Goal: Task Accomplishment & Management: Complete application form

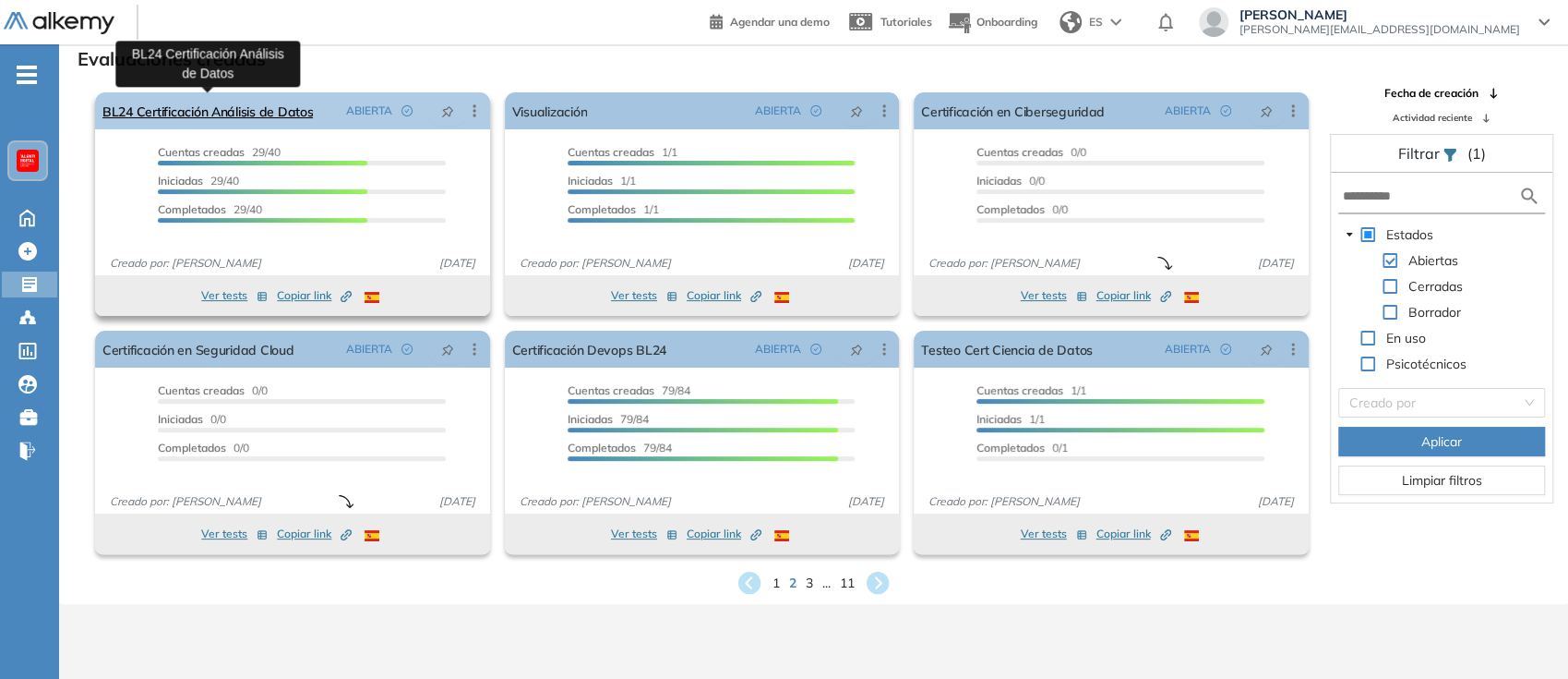
click at [228, 104] on link "BL24 Certificación Análisis de Datos" at bounding box center [207, 111] width 211 height 37
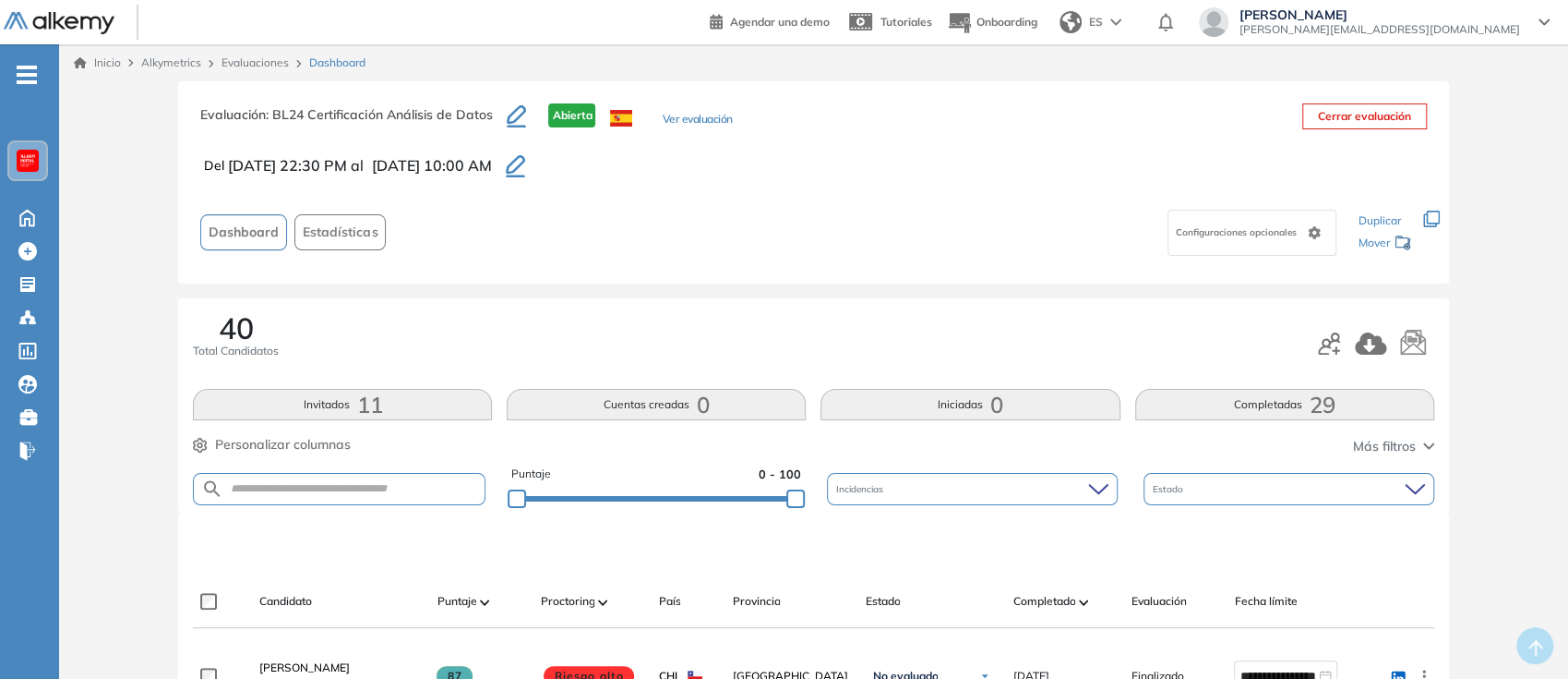
click at [367, 405] on span "11" at bounding box center [369, 405] width 26 height 0
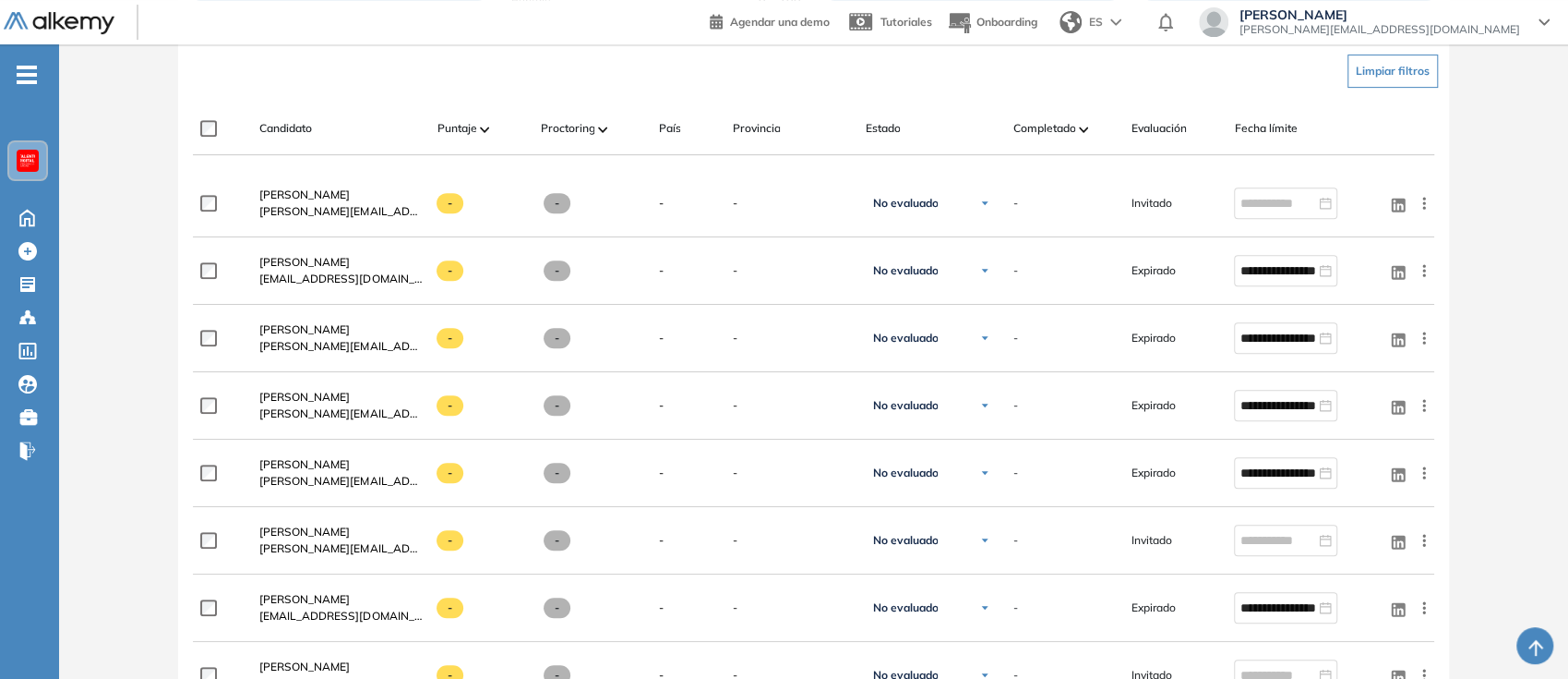
scroll to position [615, 0]
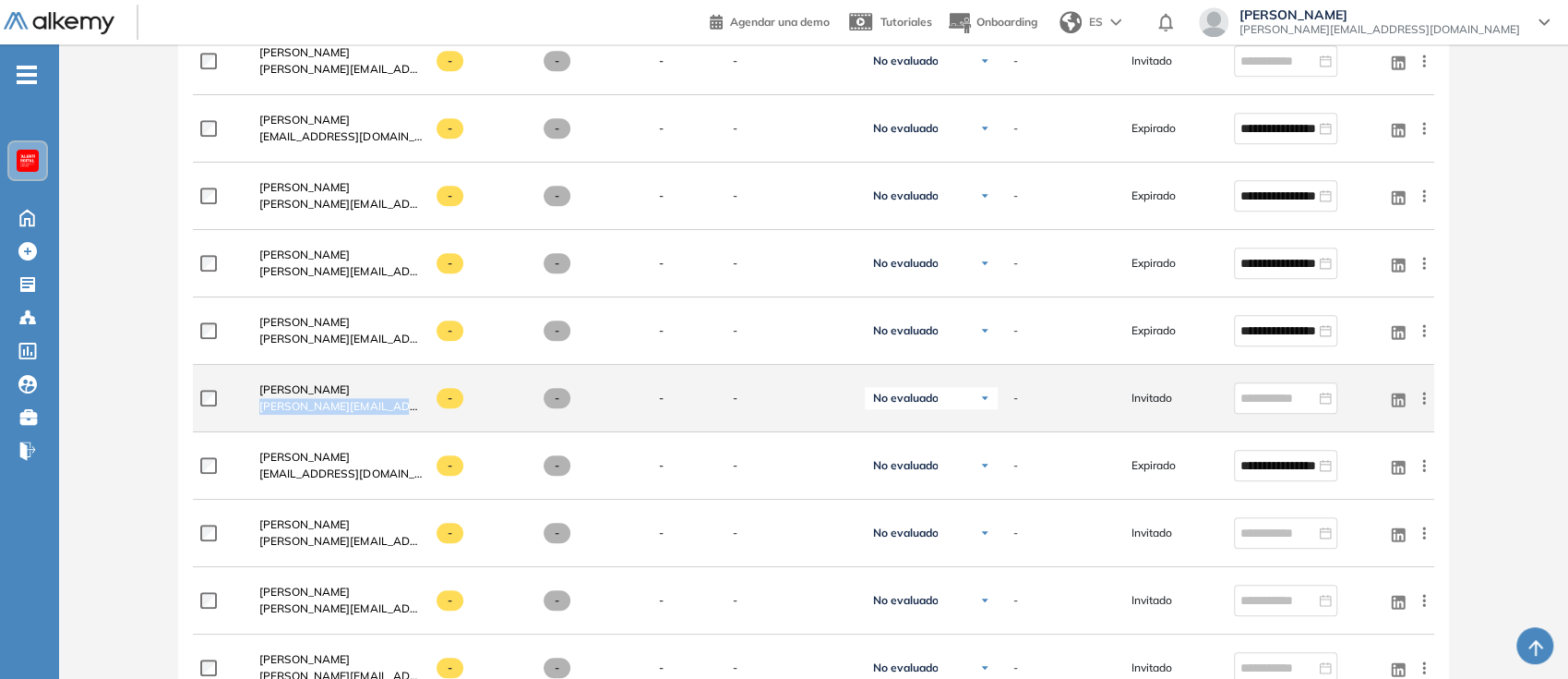
drag, startPoint x: 413, startPoint y: 405, endPoint x: 260, endPoint y: 410, distance: 153.1
click at [260, 410] on div "Cata Carrasco [EMAIL_ADDRESS][DOMAIN_NAME]" at bounding box center [340, 397] width 163 height 33
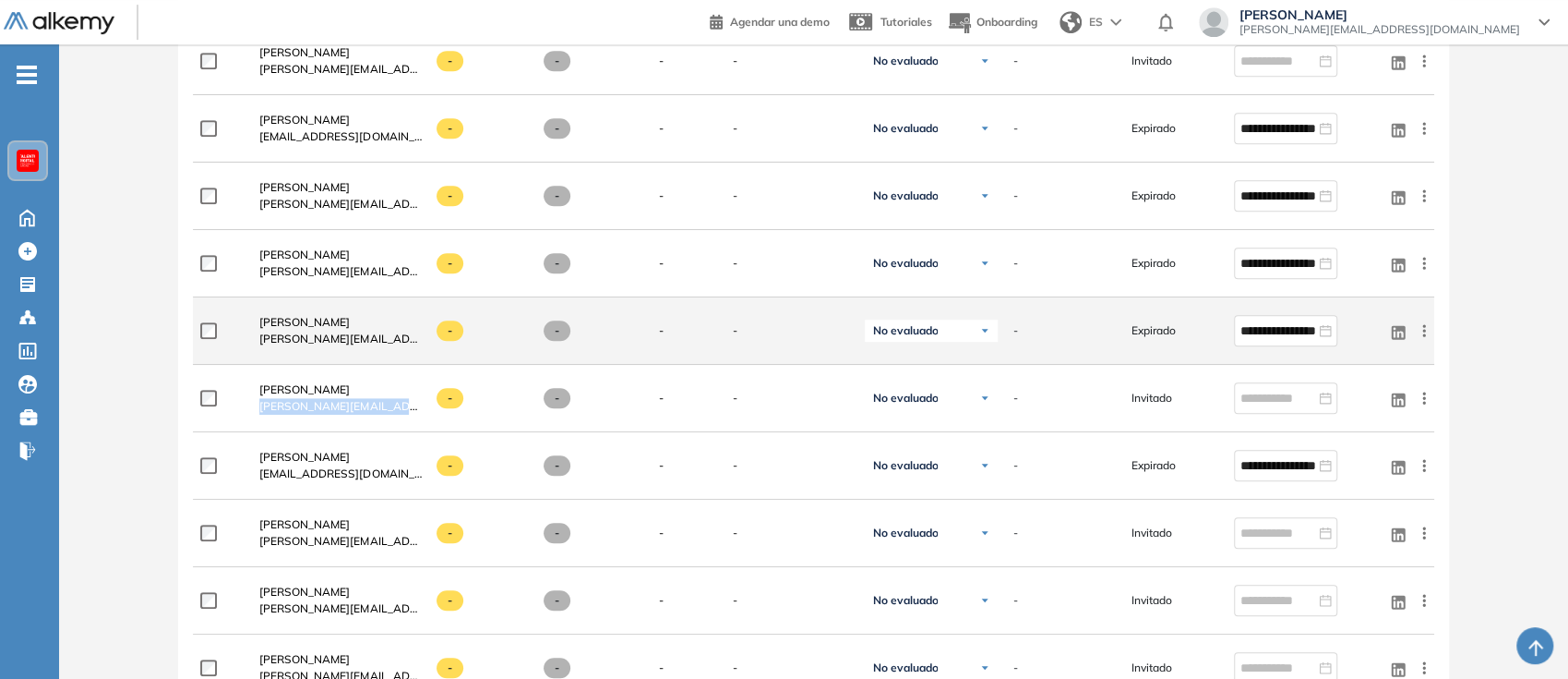
copy span "[PERSON_NAME][EMAIL_ADDRESS][DOMAIN_NAME]"
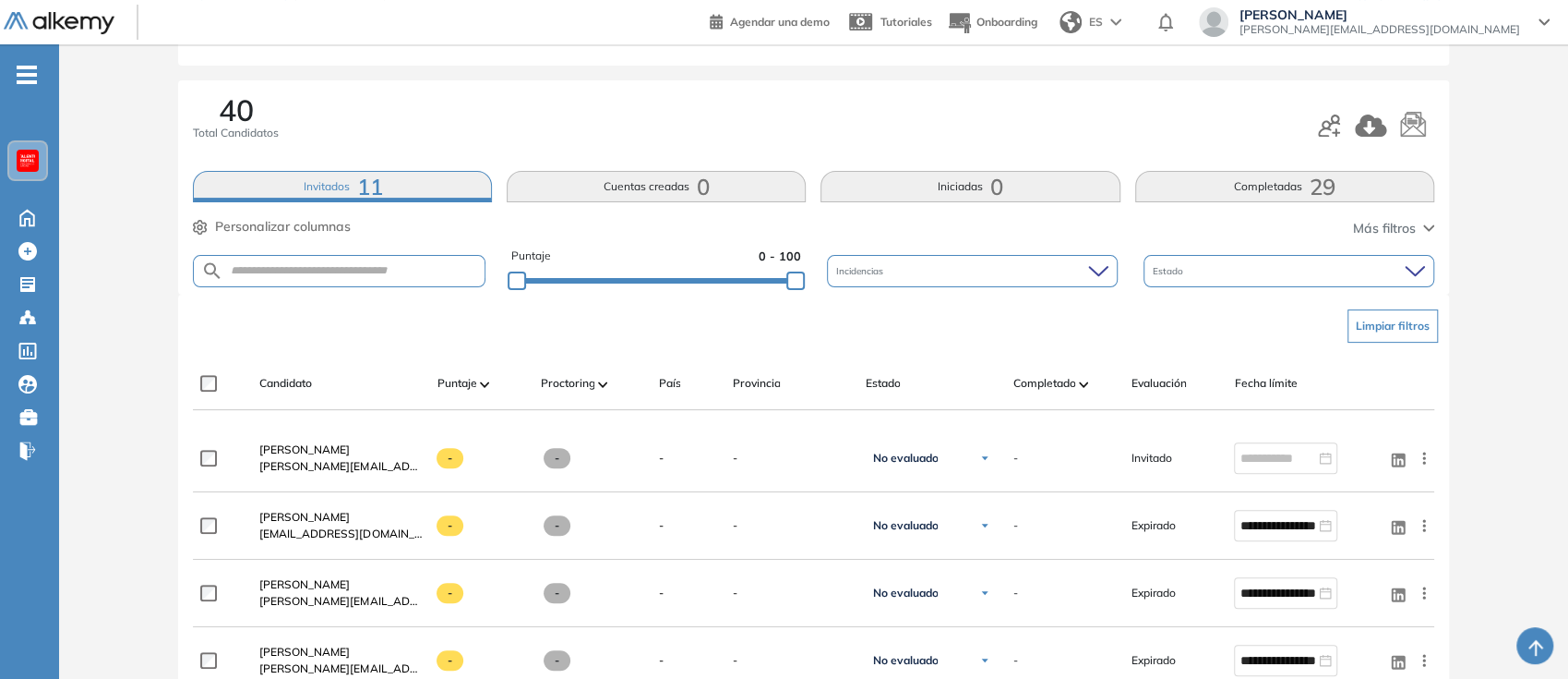
scroll to position [0, 0]
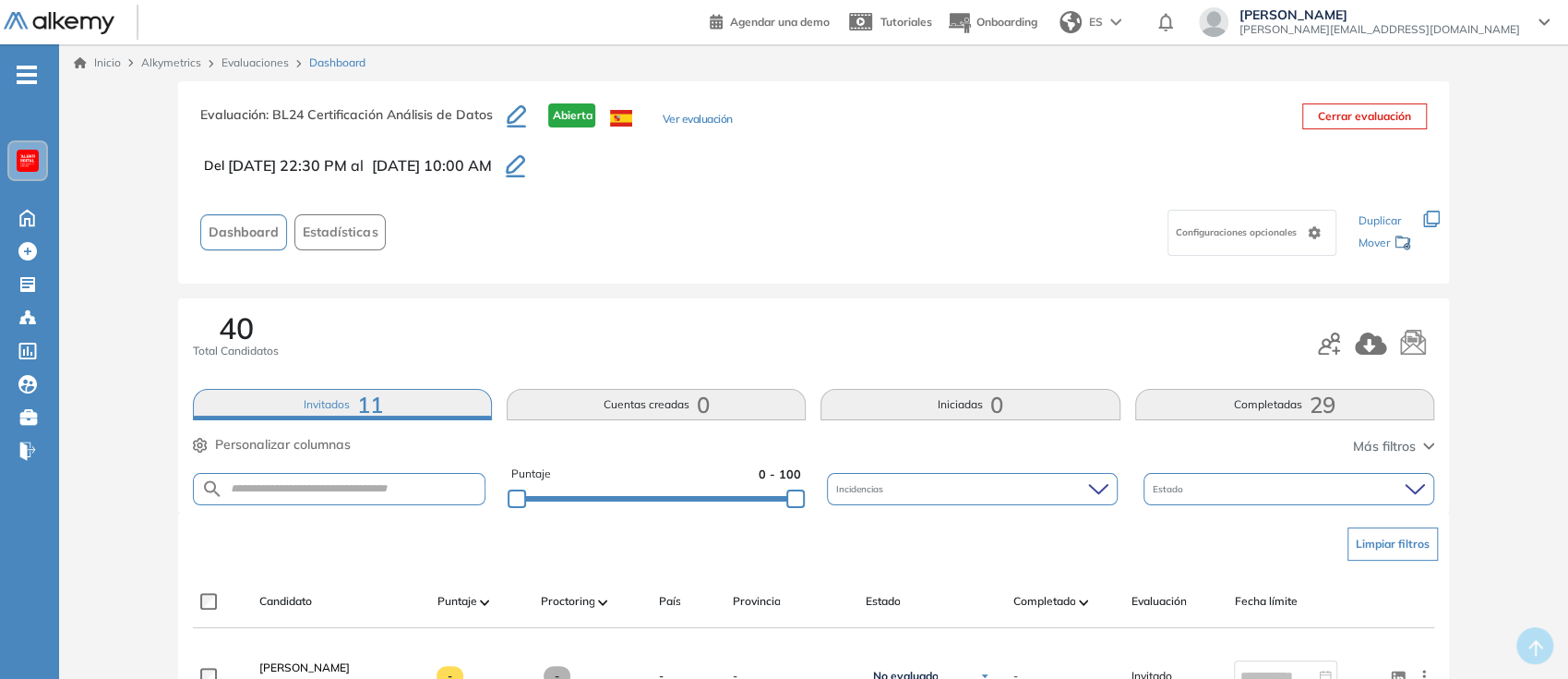
click at [526, 162] on icon "button" at bounding box center [515, 165] width 20 height 19
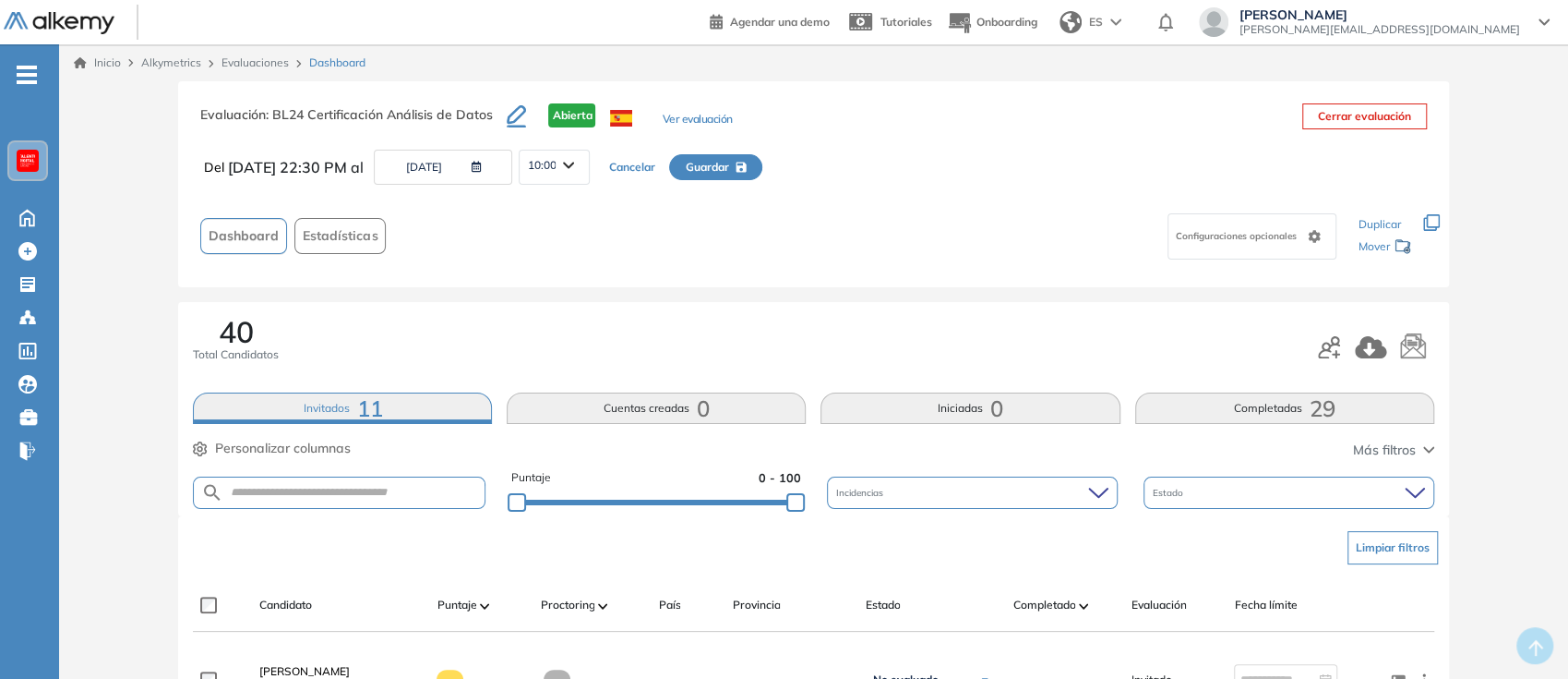
click at [486, 170] on button "[DATE]" at bounding box center [442, 166] width 138 height 35
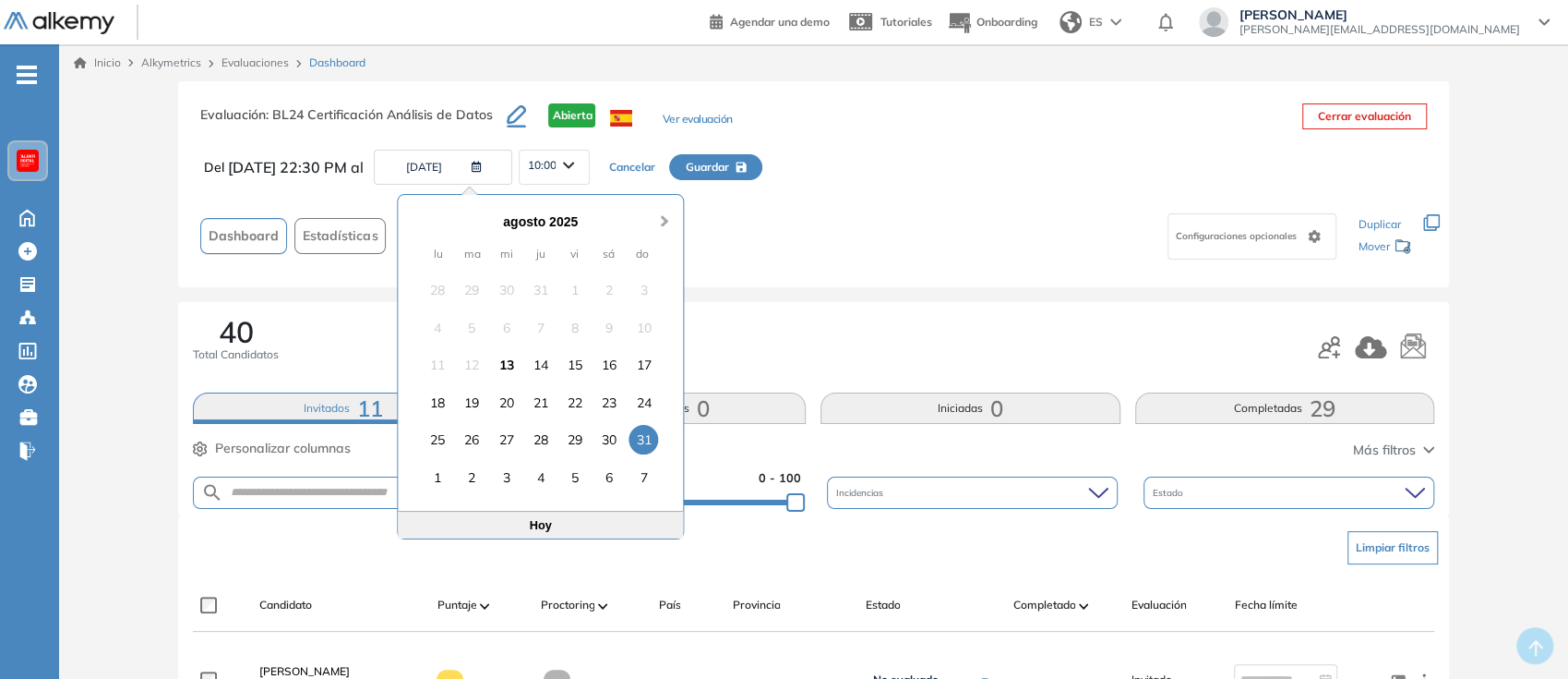
click at [664, 218] on span "Next Month" at bounding box center [664, 210] width 0 height 27
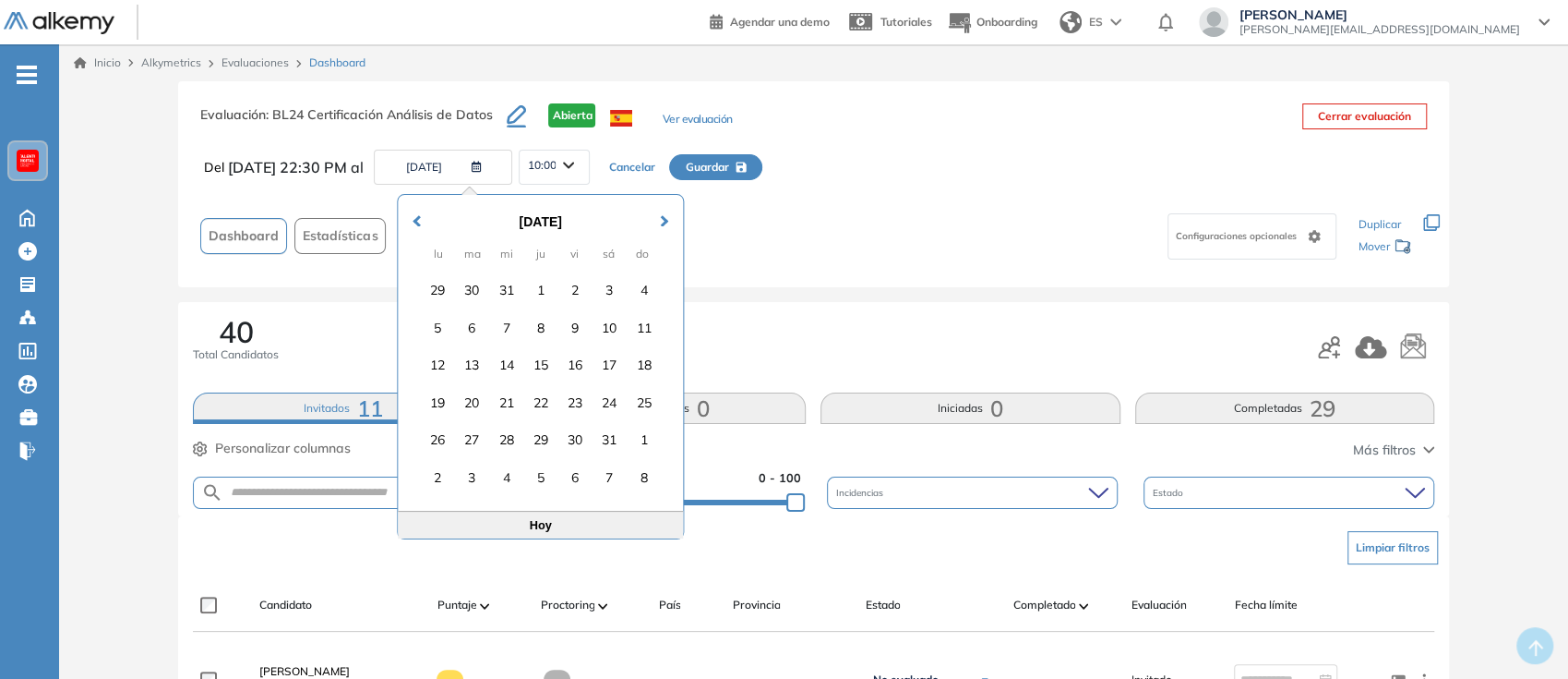
drag, startPoint x: 421, startPoint y: 218, endPoint x: 423, endPoint y: 235, distance: 17.1
click at [416, 218] on span "Previous Month" at bounding box center [416, 210] width 0 height 27
click at [507, 431] on div "31" at bounding box center [505, 439] width 29 height 29
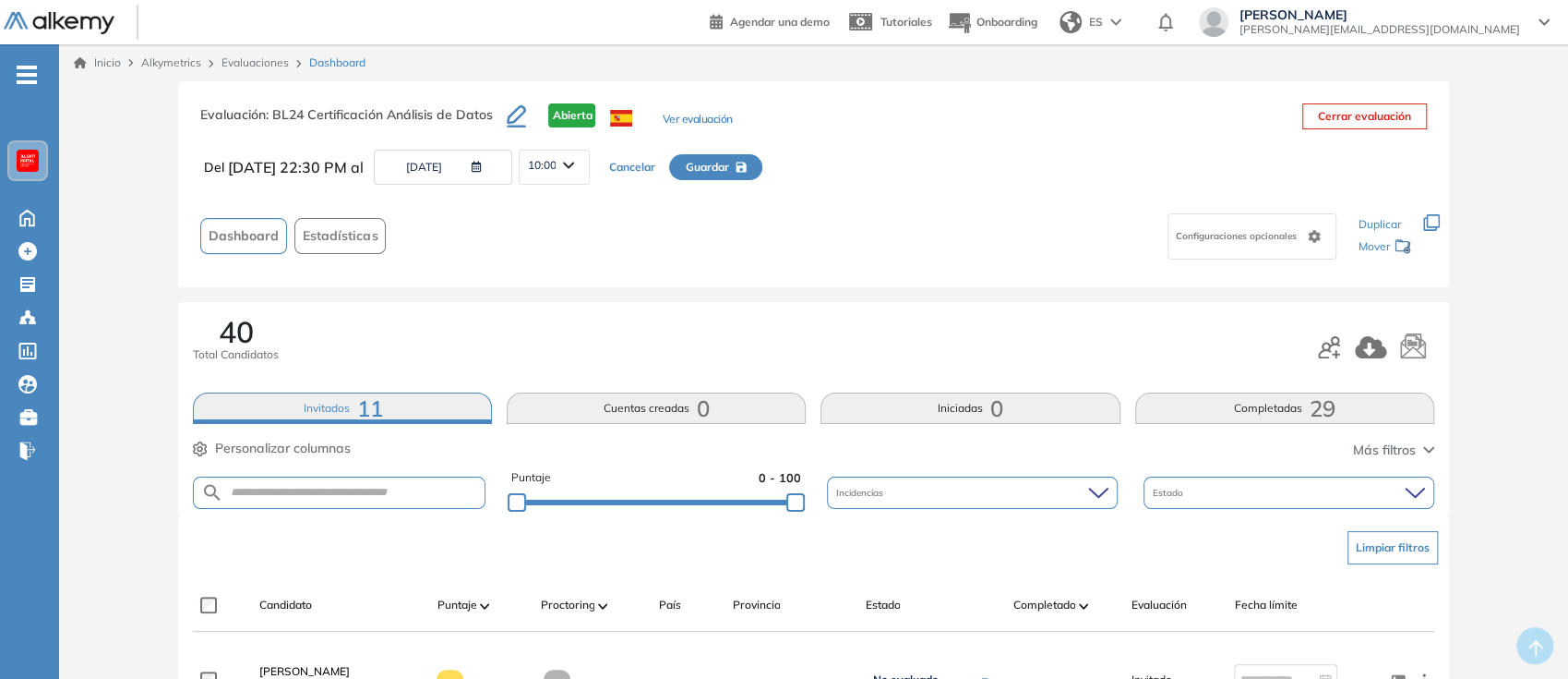
click at [728, 168] on span "Guardar" at bounding box center [706, 167] width 43 height 17
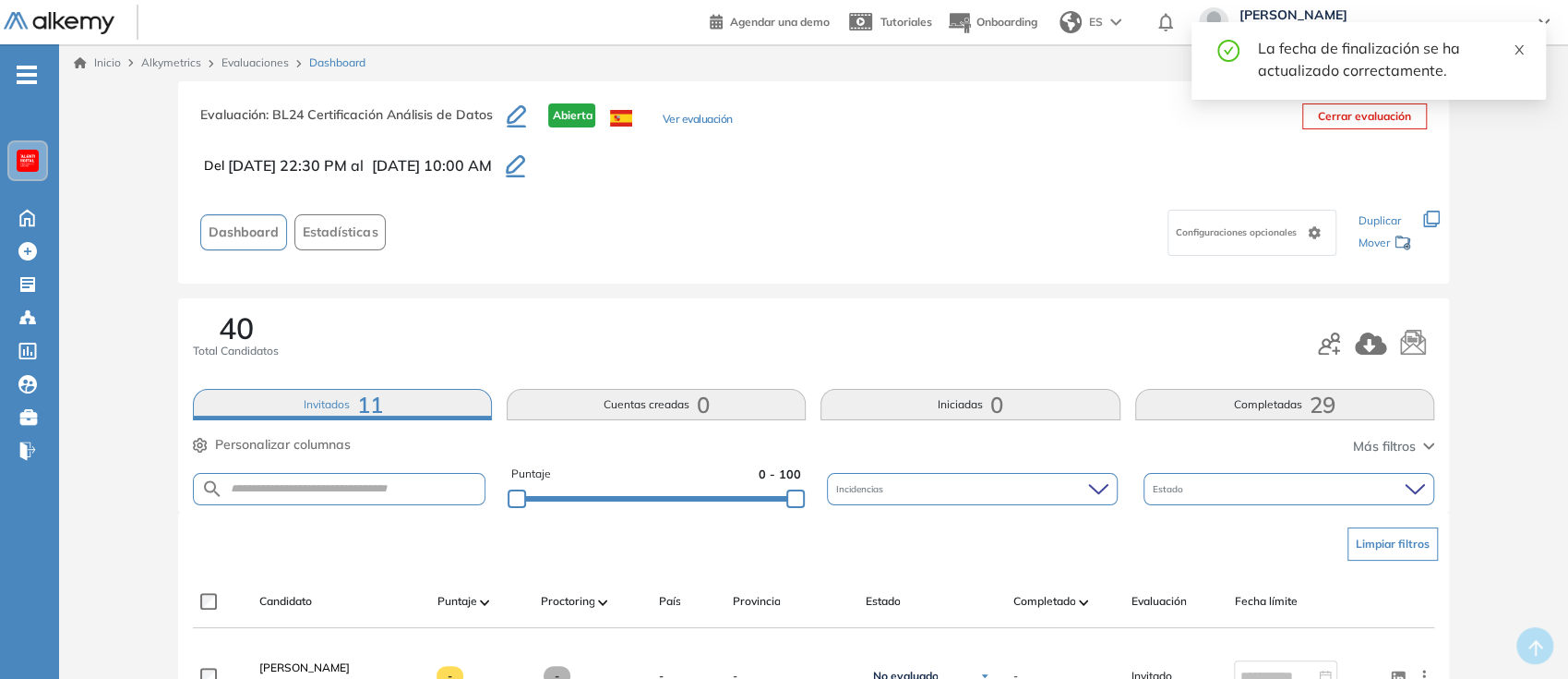
click at [1519, 49] on icon "close" at bounding box center [1519, 50] width 9 height 9
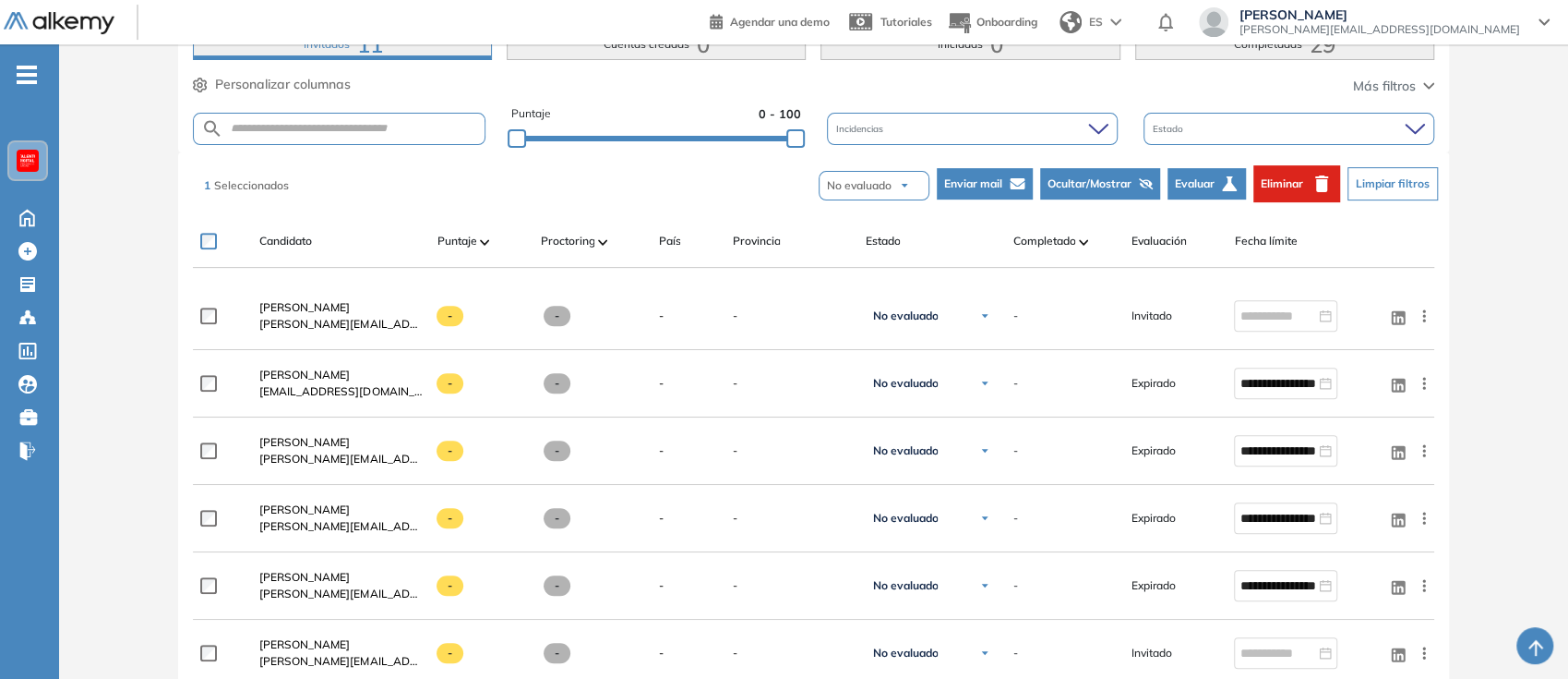
scroll to position [203, 0]
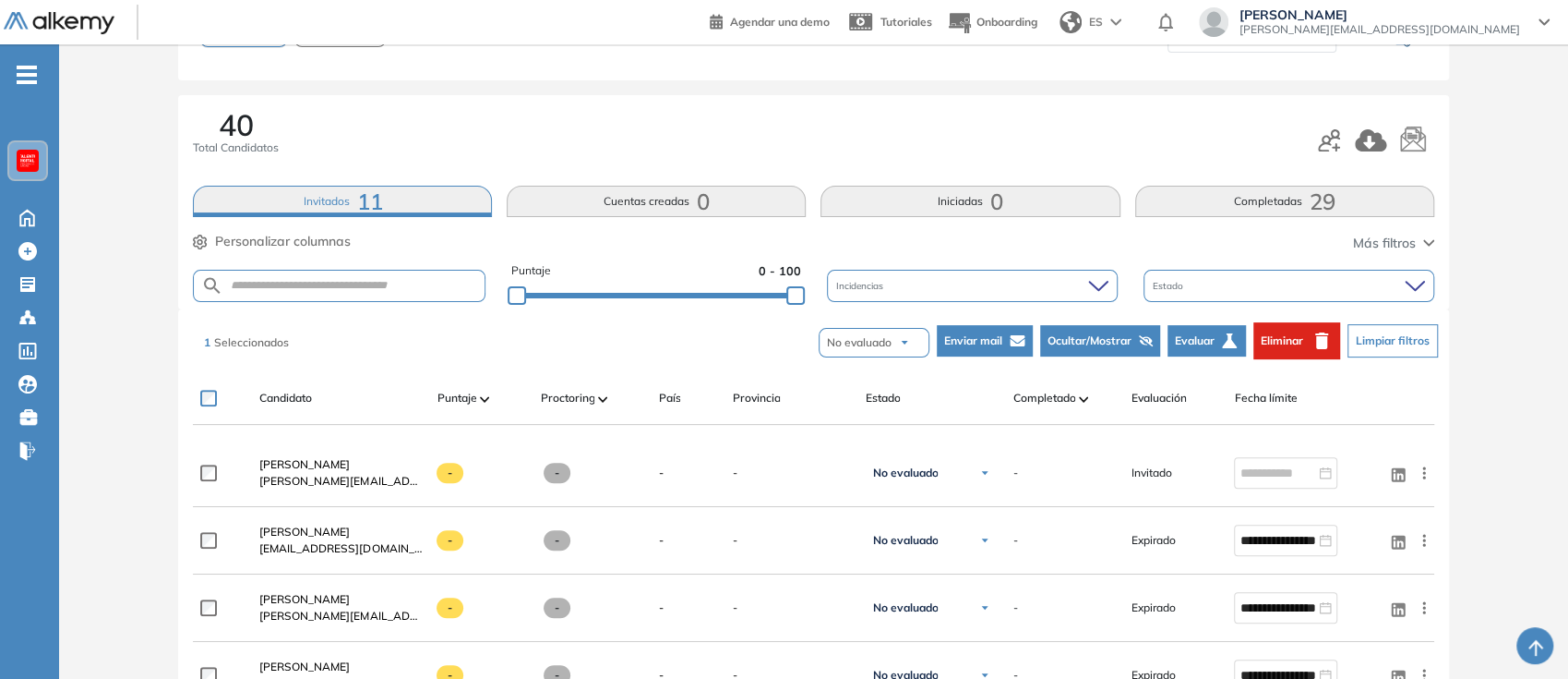
click at [1285, 332] on span "Eliminar" at bounding box center [1282, 340] width 43 height 17
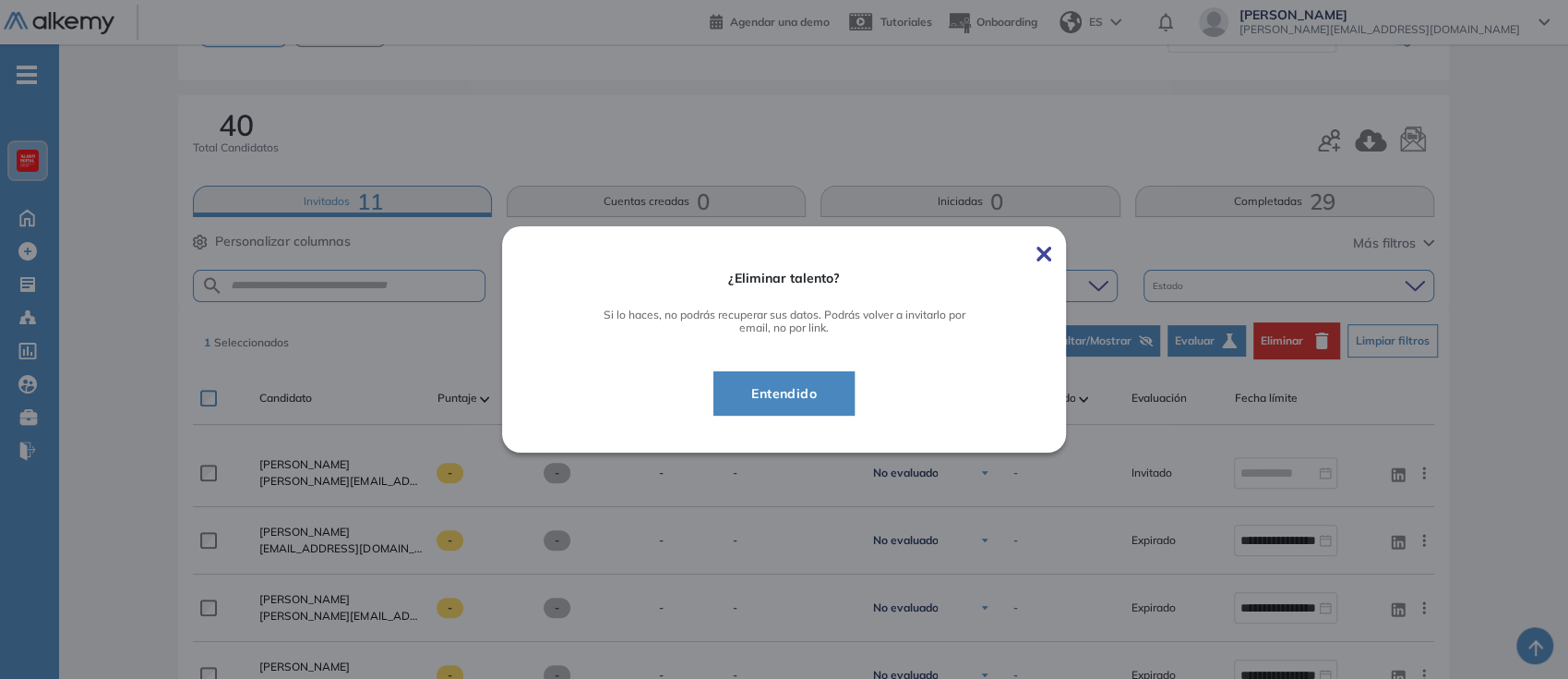
click at [793, 370] on div "¿Eliminar talento? Si lo haces, no podrás recuperar sus datos. Podrás volver a …" at bounding box center [784, 340] width 460 height 182
click at [791, 383] on span "Entendido" at bounding box center [784, 392] width 95 height 22
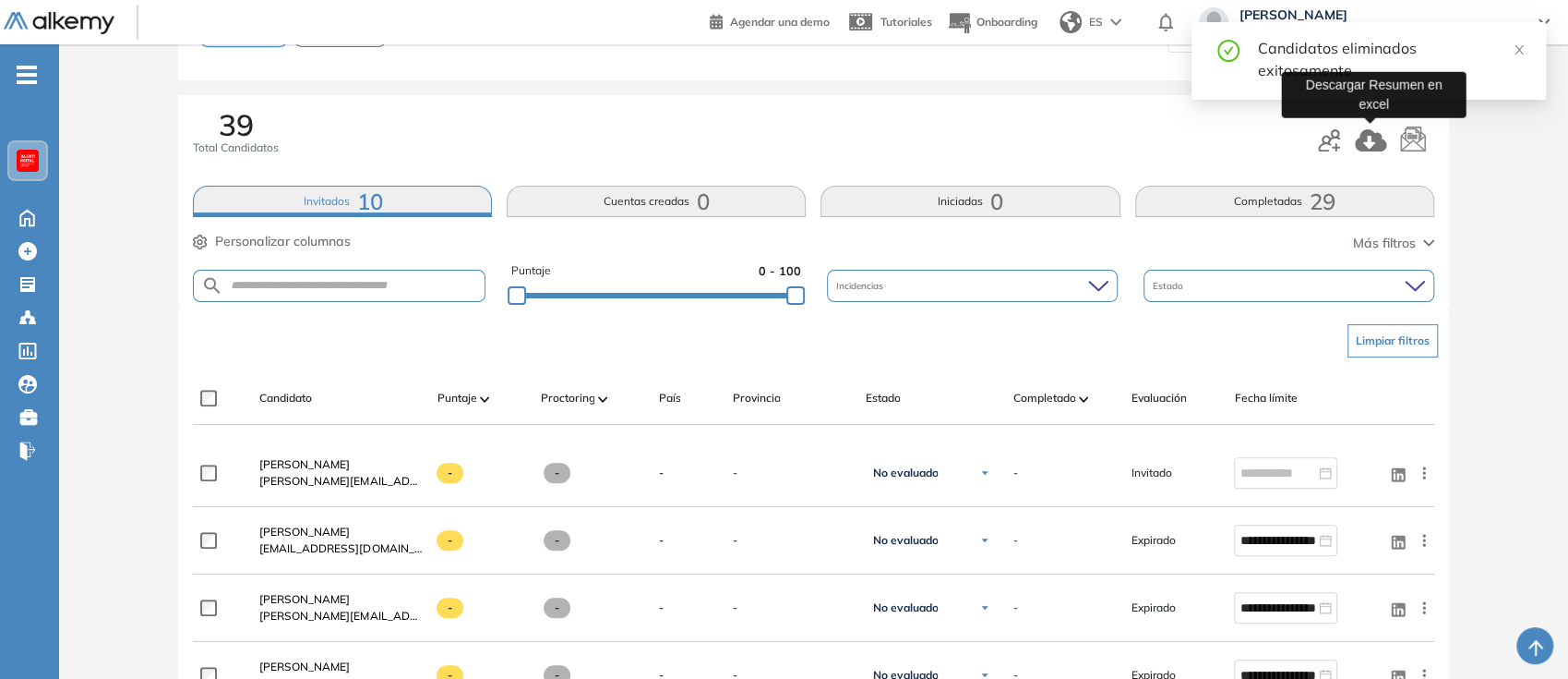
click at [1368, 130] on icon "button" at bounding box center [1370, 140] width 31 height 22
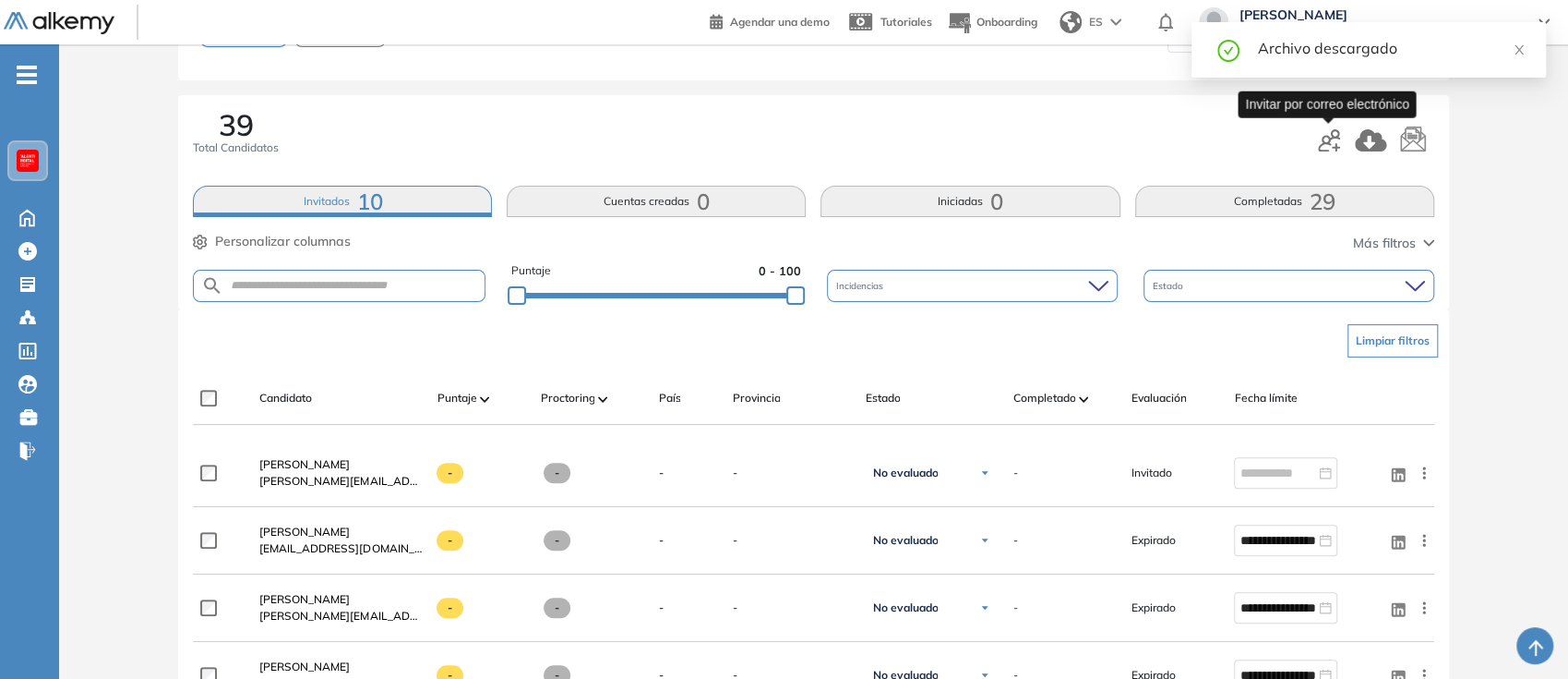
click at [1323, 140] on icon "button" at bounding box center [1328, 140] width 22 height 22
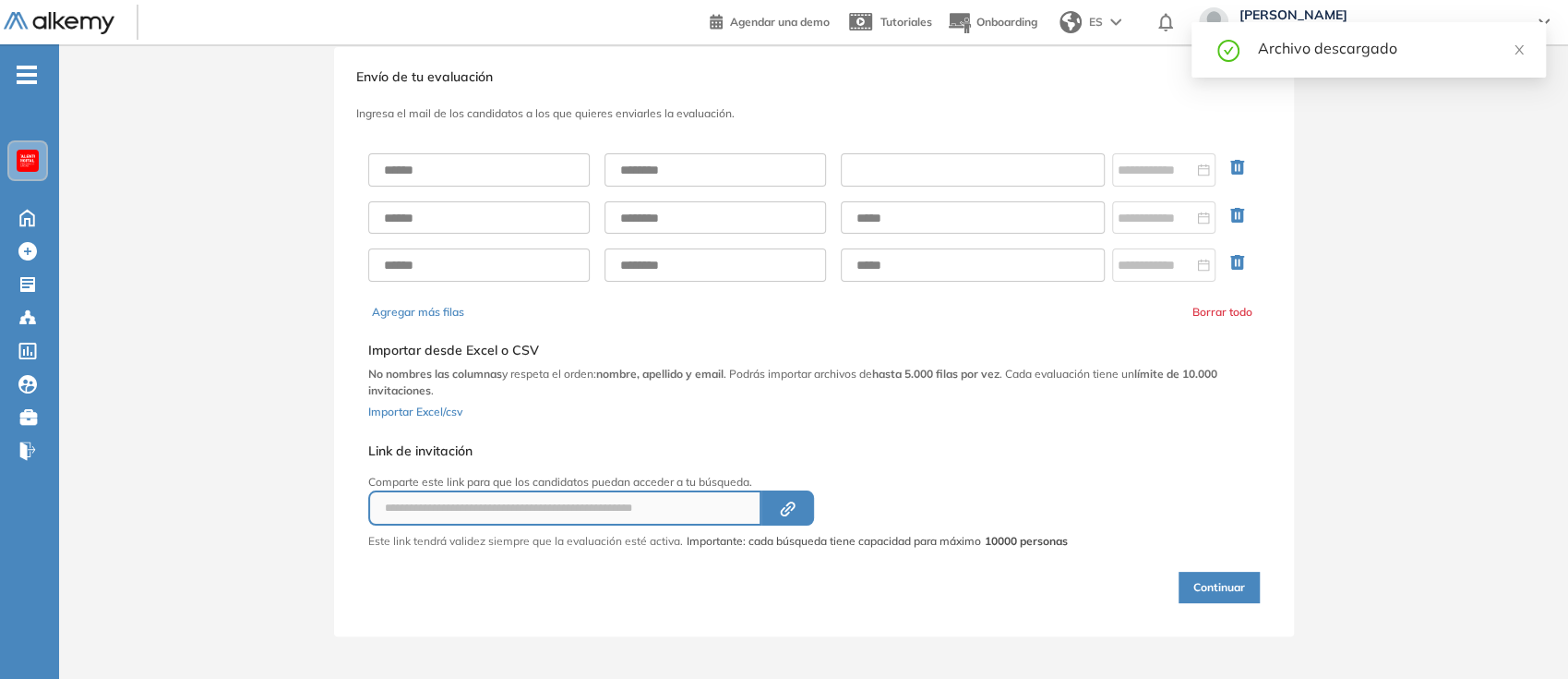
click at [931, 175] on input "text" at bounding box center [972, 169] width 264 height 33
paste input "**********"
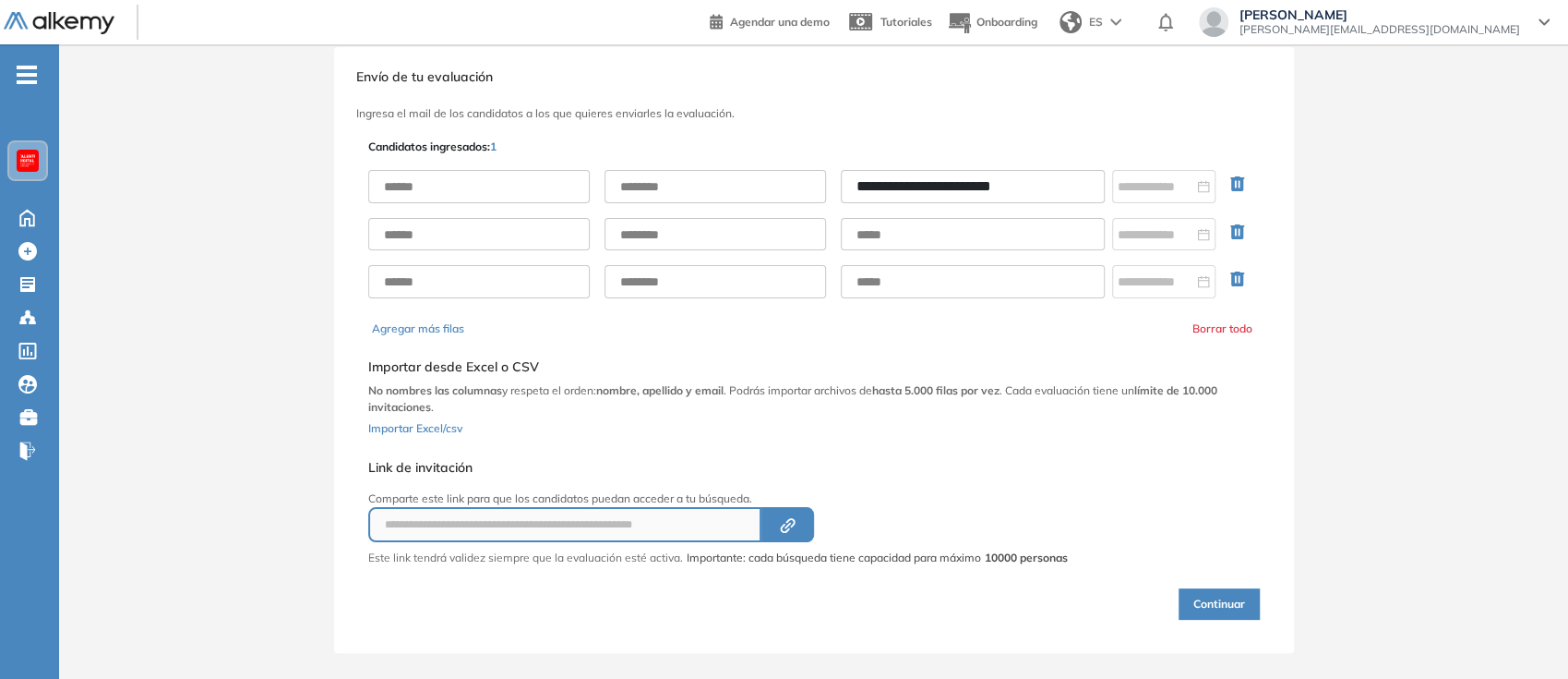
type input "**********"
click at [517, 184] on input "text" at bounding box center [479, 186] width 221 height 33
type input "****"
click at [748, 180] on input "text" at bounding box center [715, 186] width 221 height 33
type input "***"
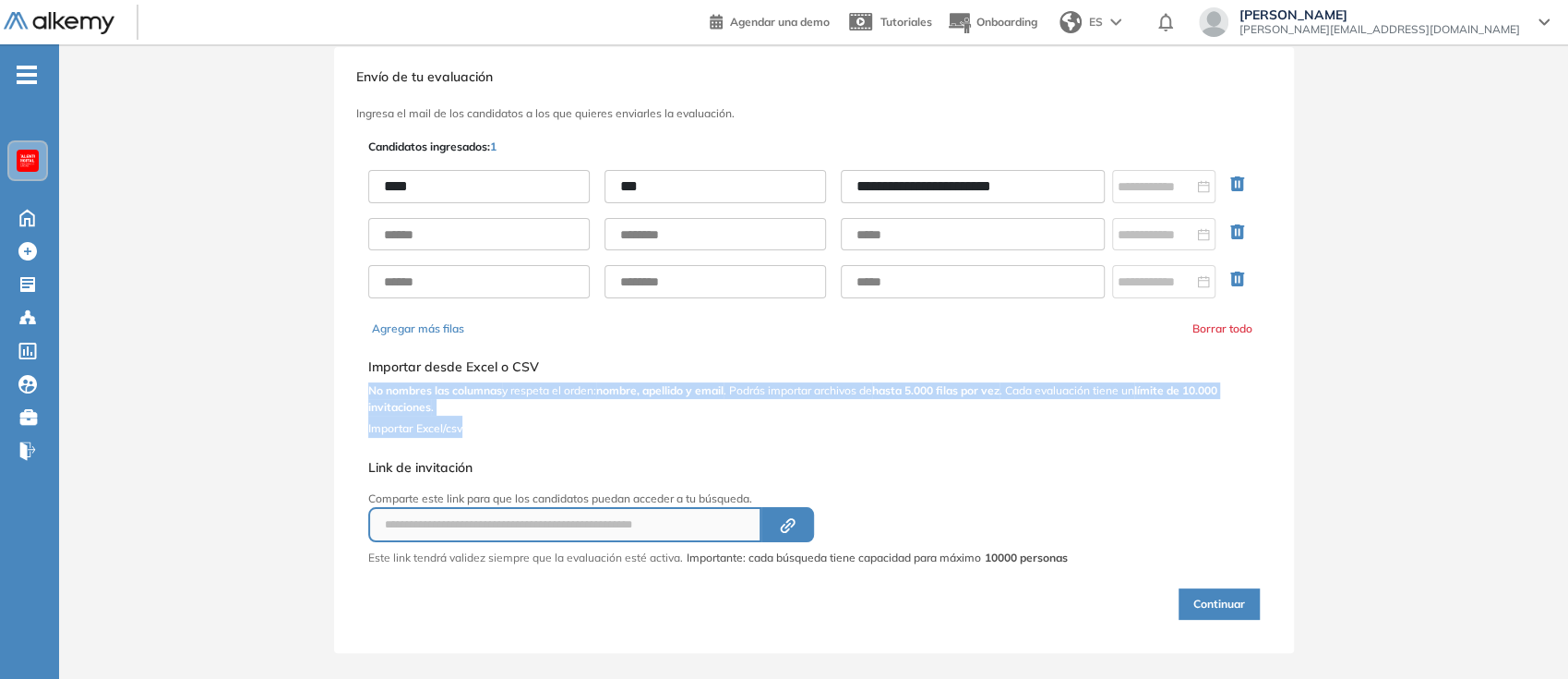
drag, startPoint x: 1225, startPoint y: 419, endPoint x: 1242, endPoint y: 461, distance: 45.3
click at [1237, 455] on div "**********" at bounding box center [814, 379] width 899 height 488
click at [1234, 601] on button "Continuar" at bounding box center [1219, 603] width 81 height 31
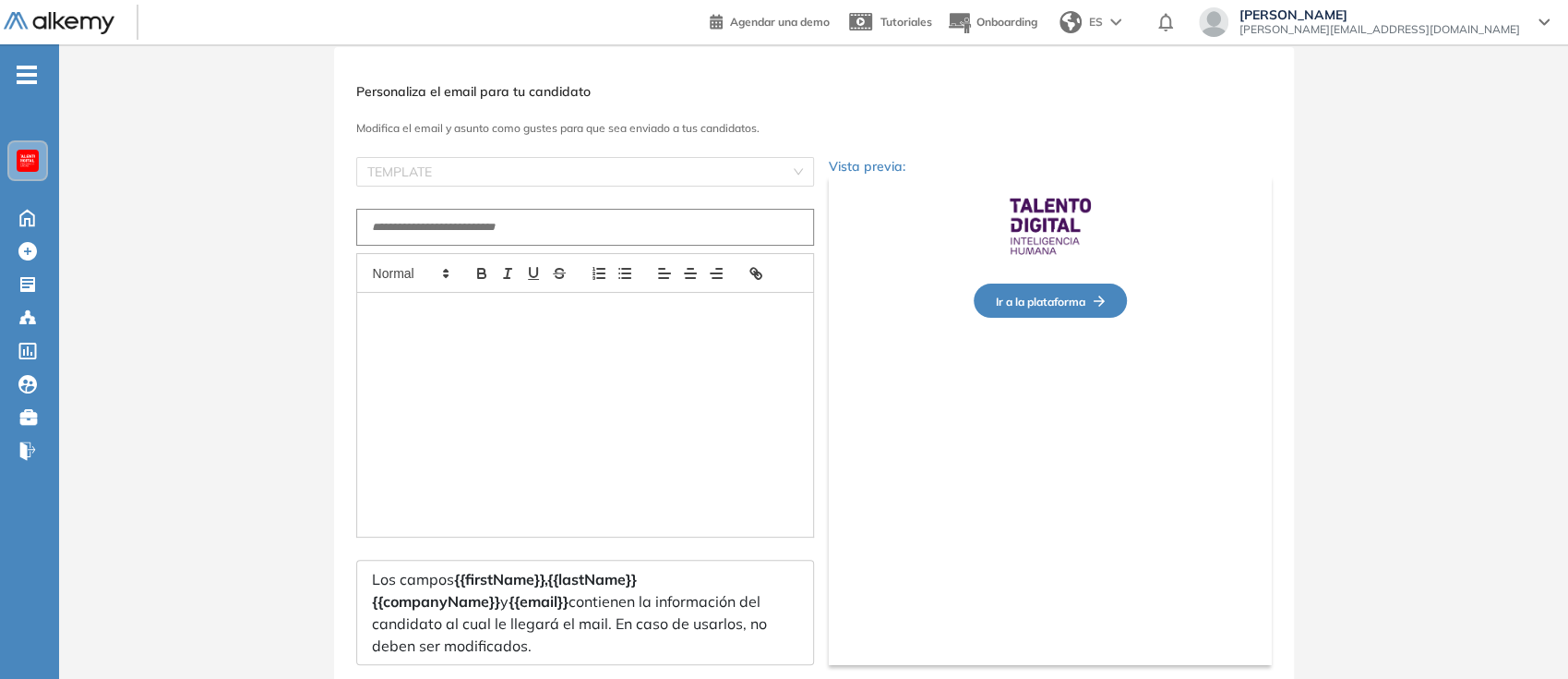
type input "**********"
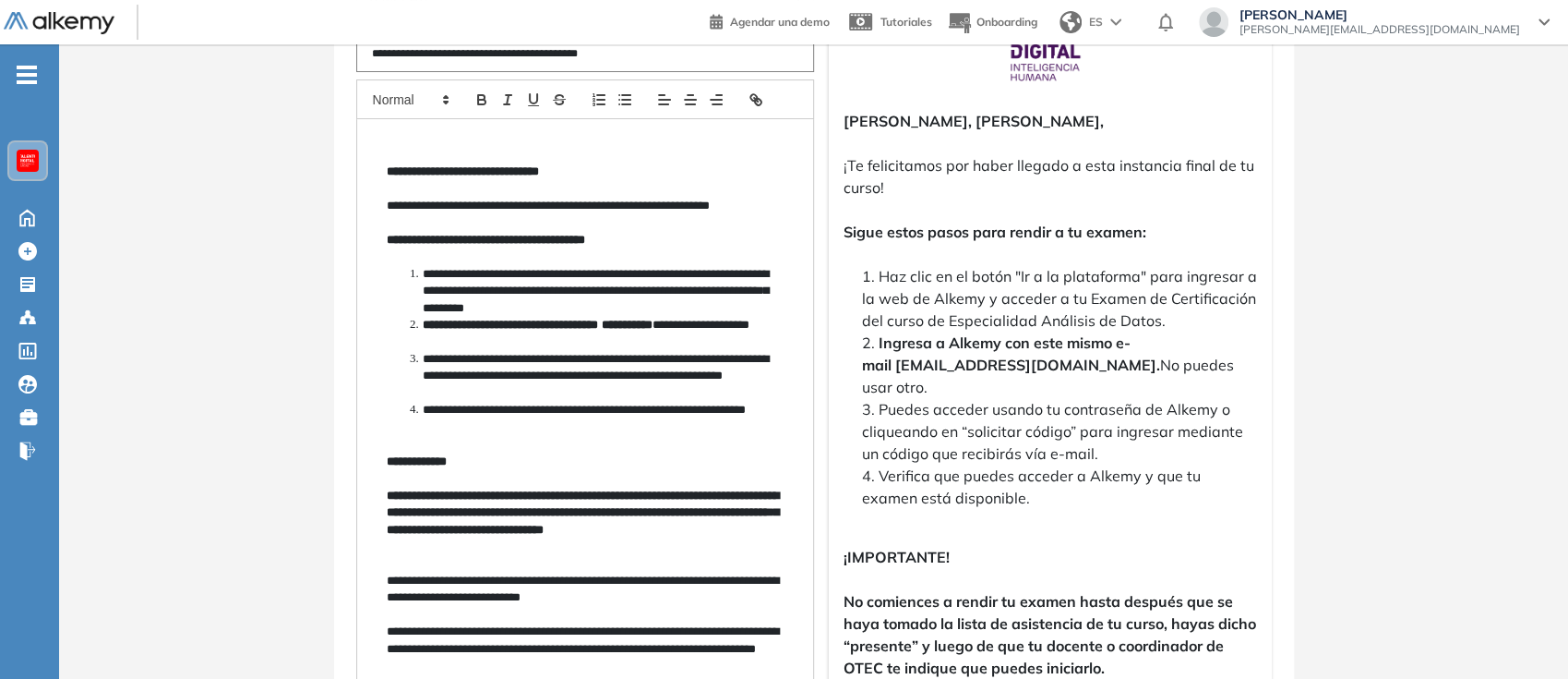
scroll to position [537, 0]
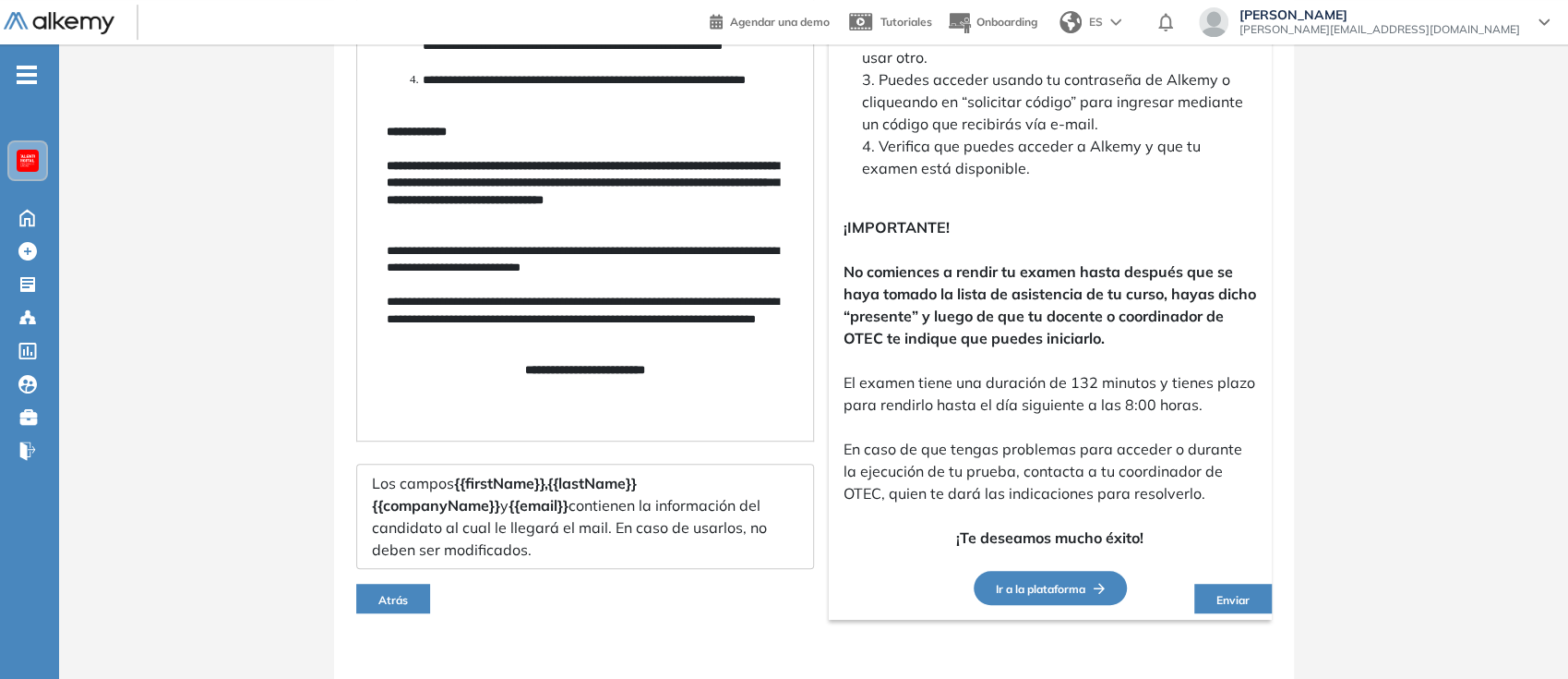
click at [1242, 593] on span "Enviar" at bounding box center [1232, 600] width 33 height 14
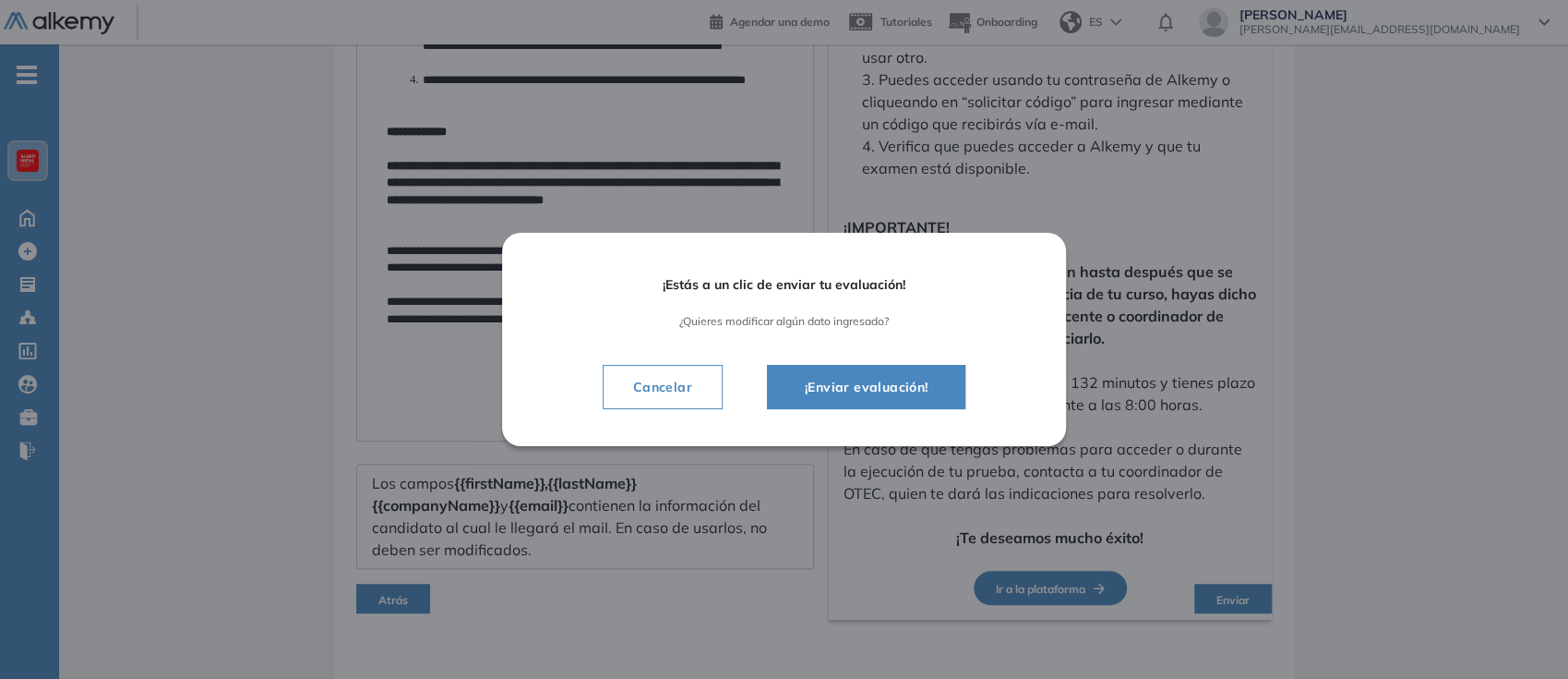
click at [847, 383] on span "¡Enviar evaluación!" at bounding box center [867, 386] width 153 height 22
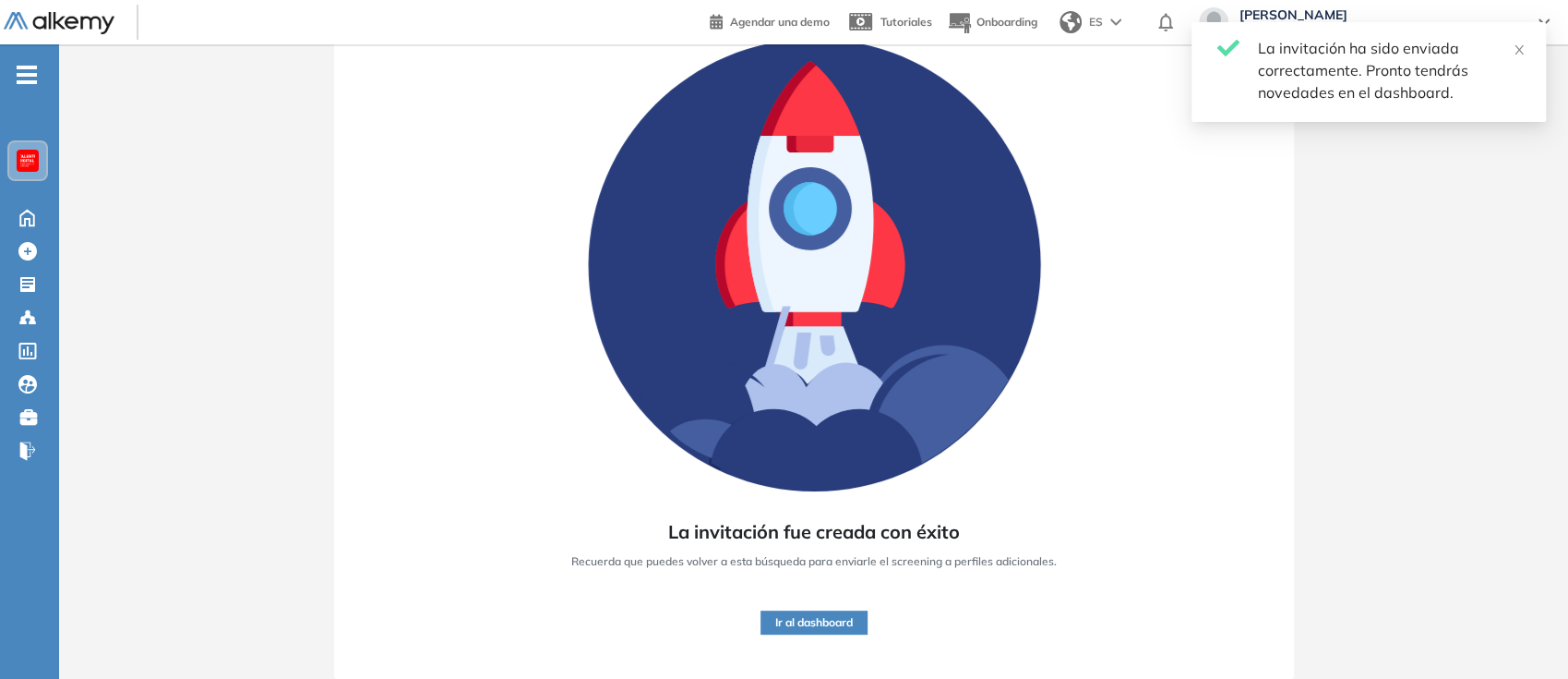
scroll to position [135, 0]
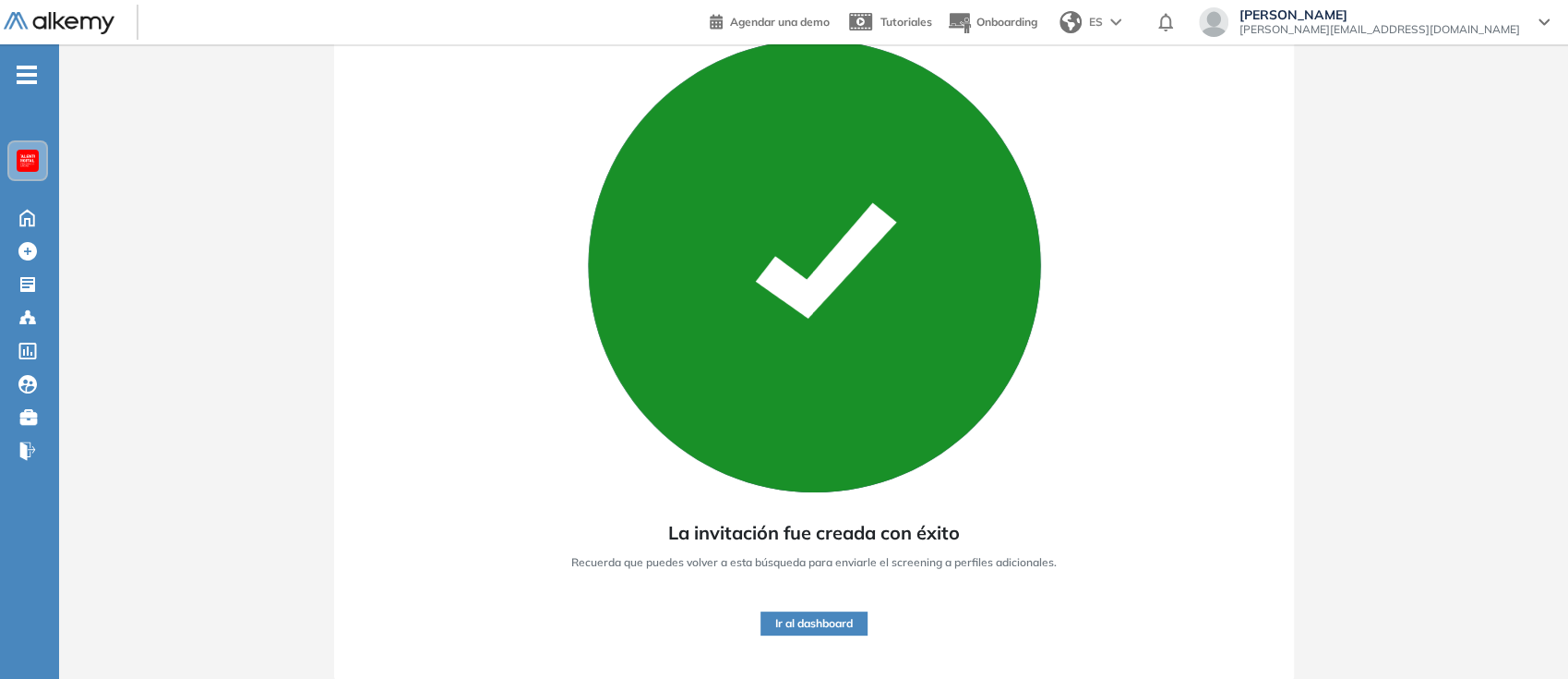
click at [834, 618] on button "Ir al dashboard" at bounding box center [814, 622] width 107 height 24
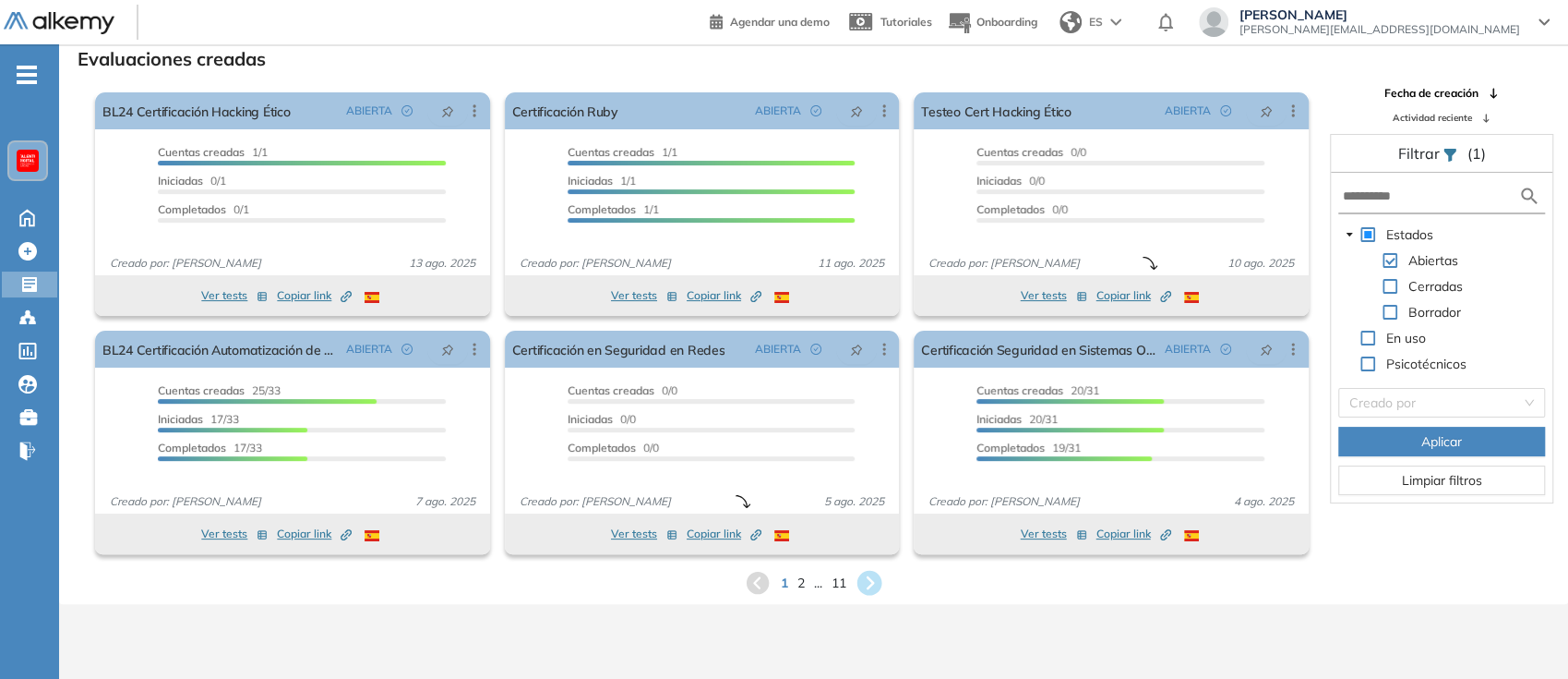
click at [876, 581] on icon at bounding box center [870, 583] width 25 height 25
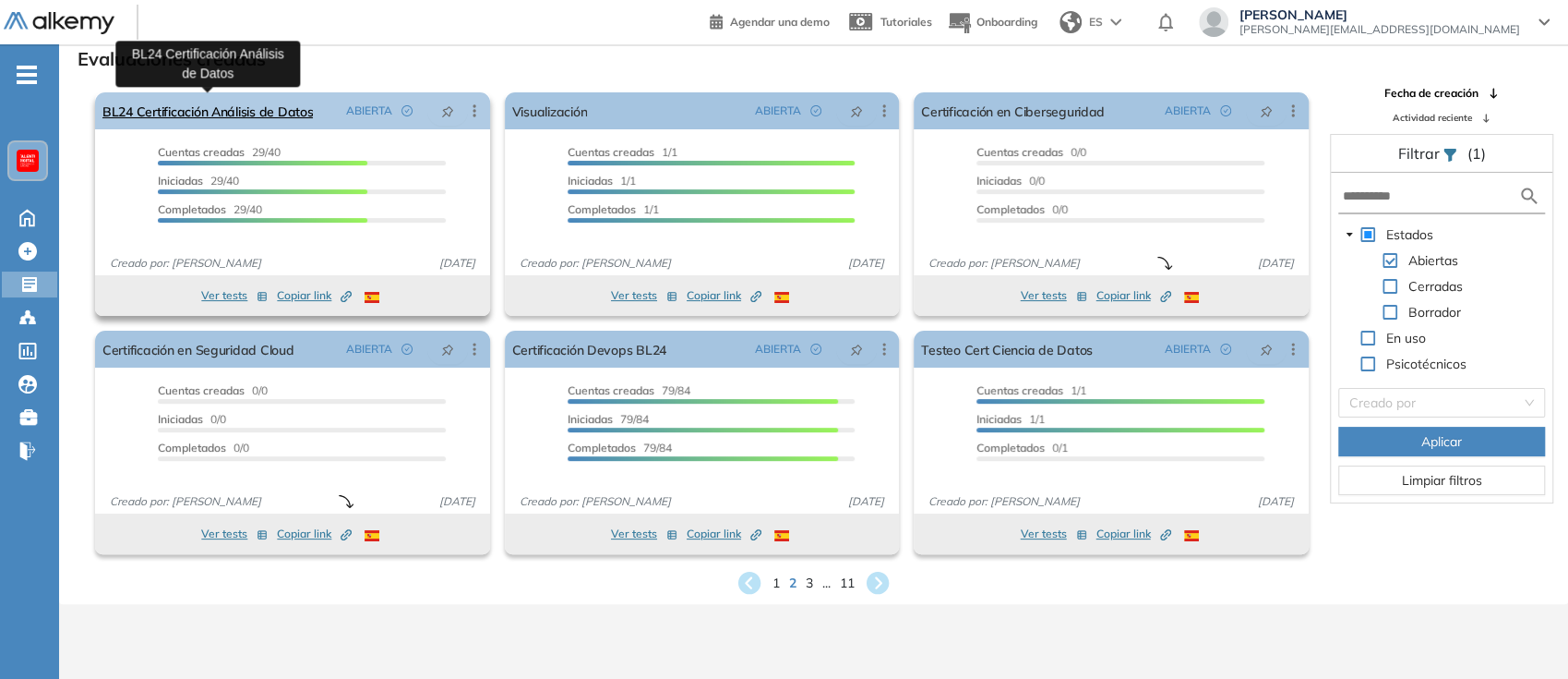
click at [241, 102] on link "BL24 Certificación Análisis de Datos" at bounding box center [207, 111] width 211 height 37
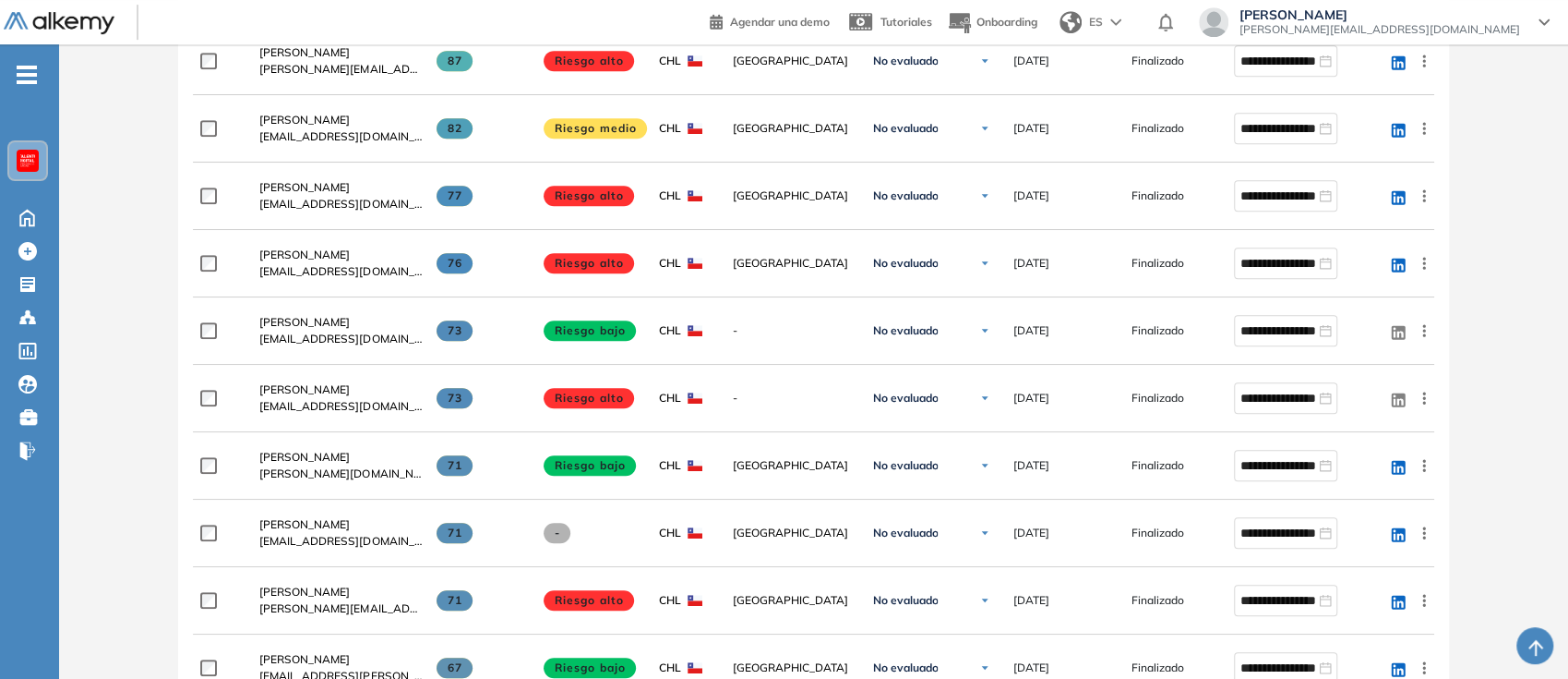
scroll to position [246, 0]
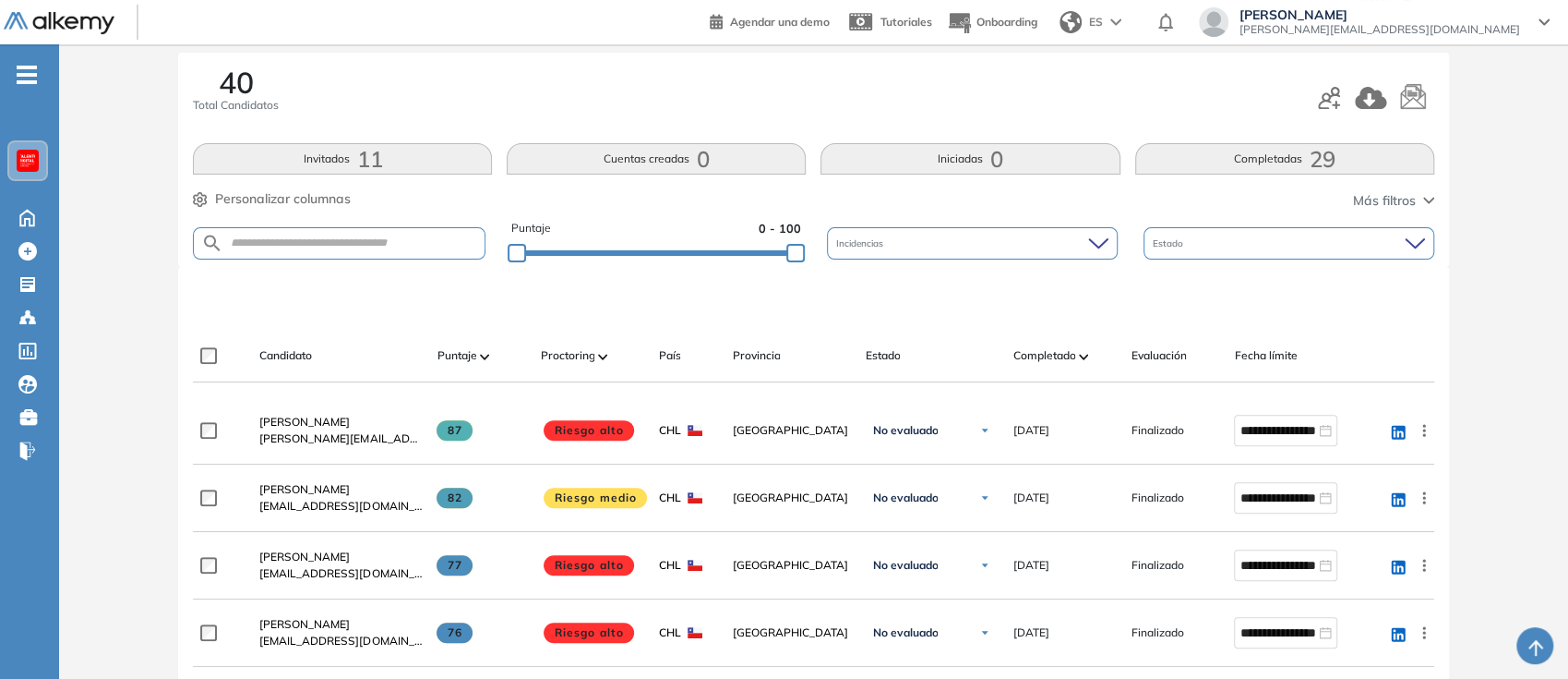
click at [363, 159] on span "11" at bounding box center [369, 159] width 26 height 0
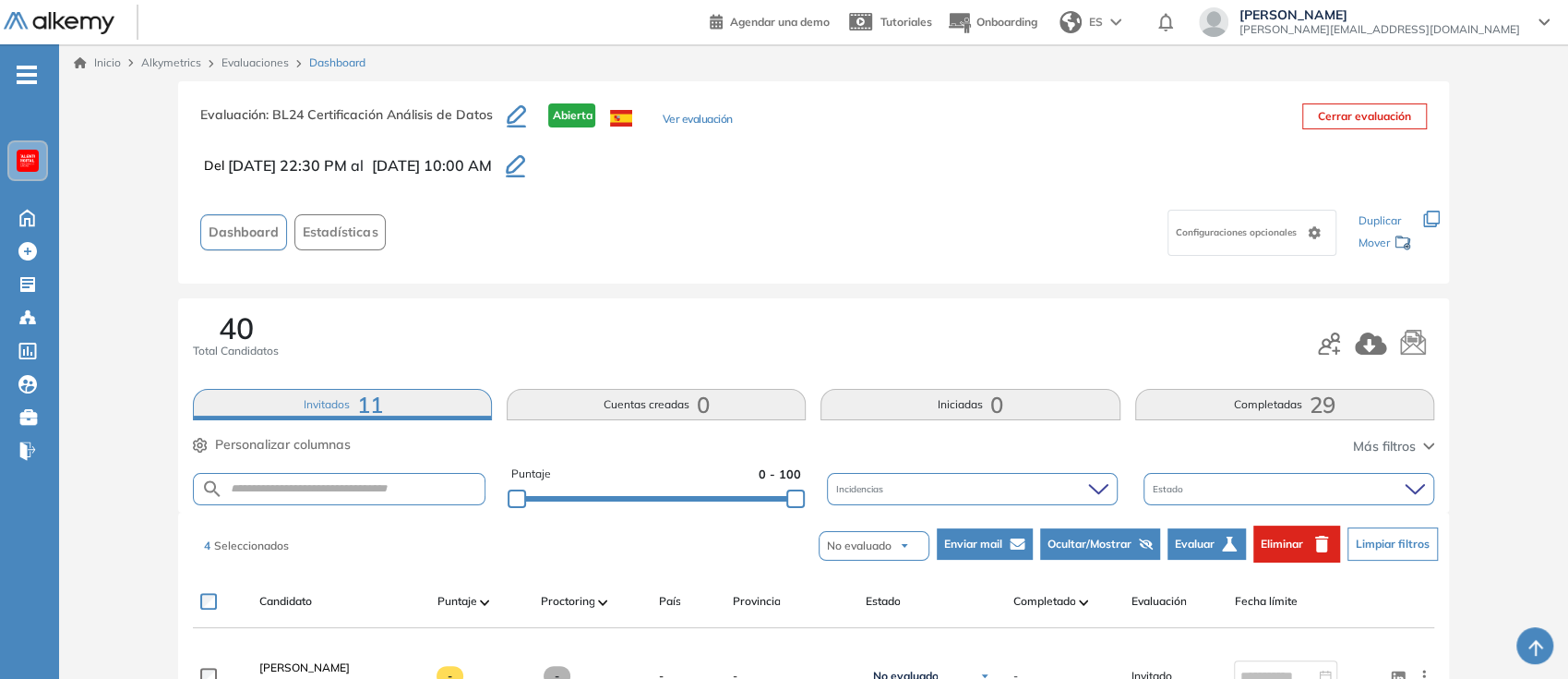
scroll to position [615, 0]
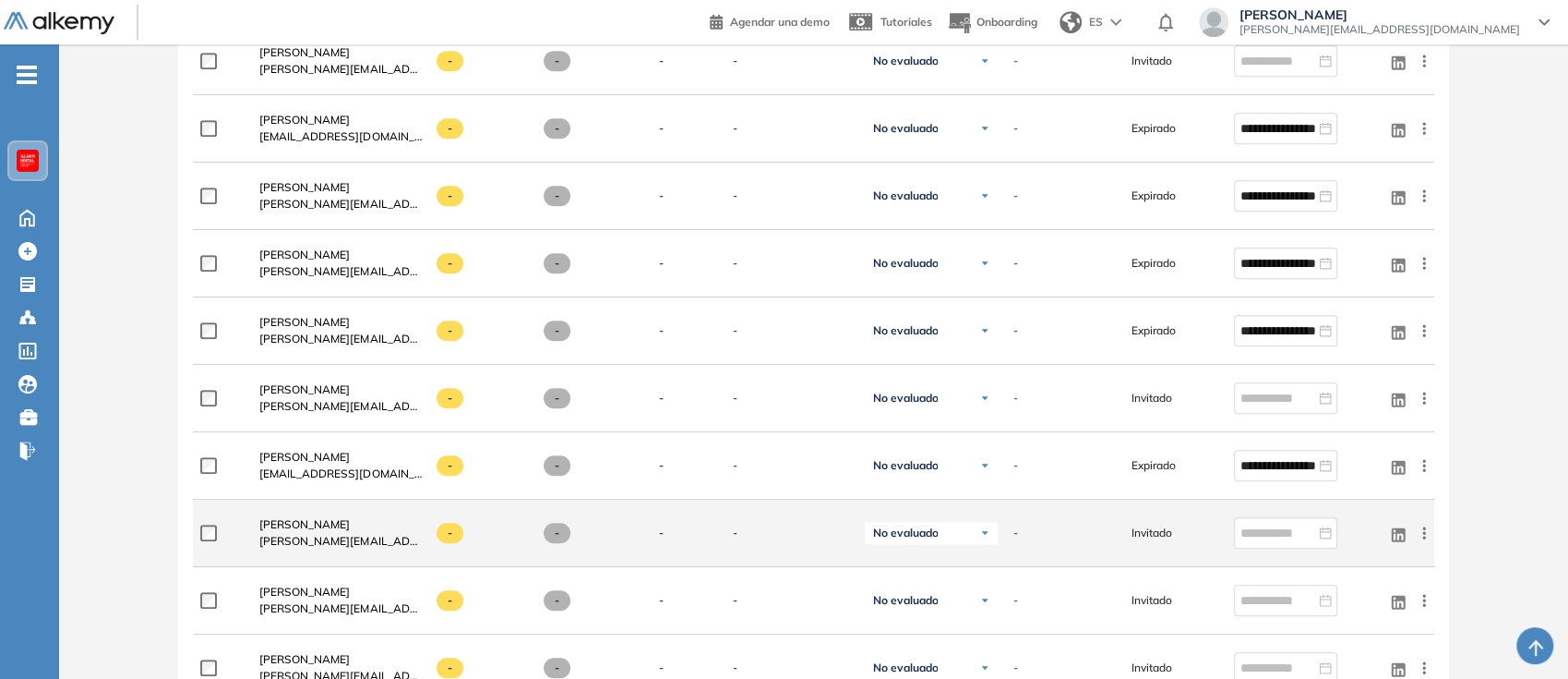
click at [413, 536] on span "[PERSON_NAME][EMAIL_ADDRESS][DOMAIN_NAME]" at bounding box center [340, 541] width 163 height 17
drag, startPoint x: 252, startPoint y: 543, endPoint x: 428, endPoint y: 541, distance: 176.0
click at [428, 541] on div "Catalina Carrasco [EMAIL_ADDRESS][DOMAIN_NAME] - - - - No evaluado No evaluado …" at bounding box center [813, 532] width 1240 height 67
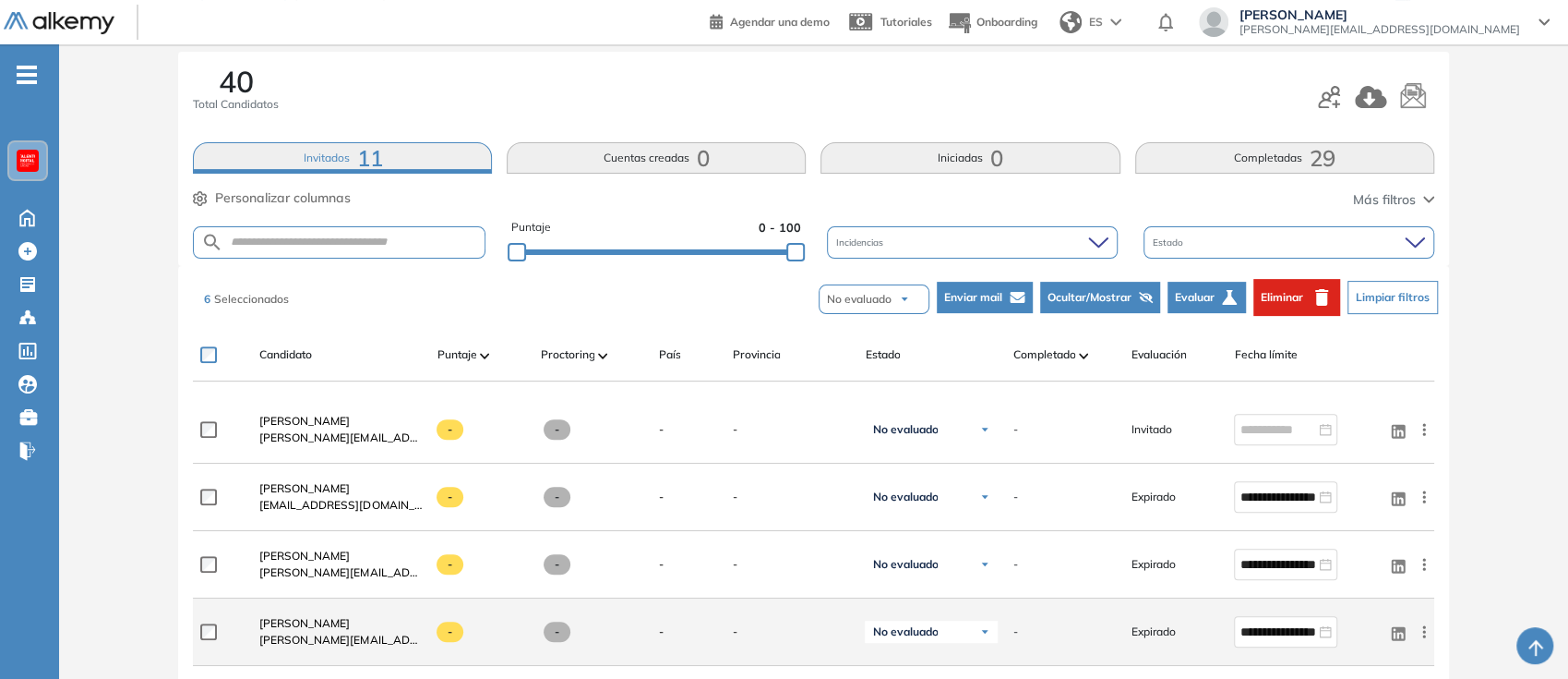
scroll to position [246, 0]
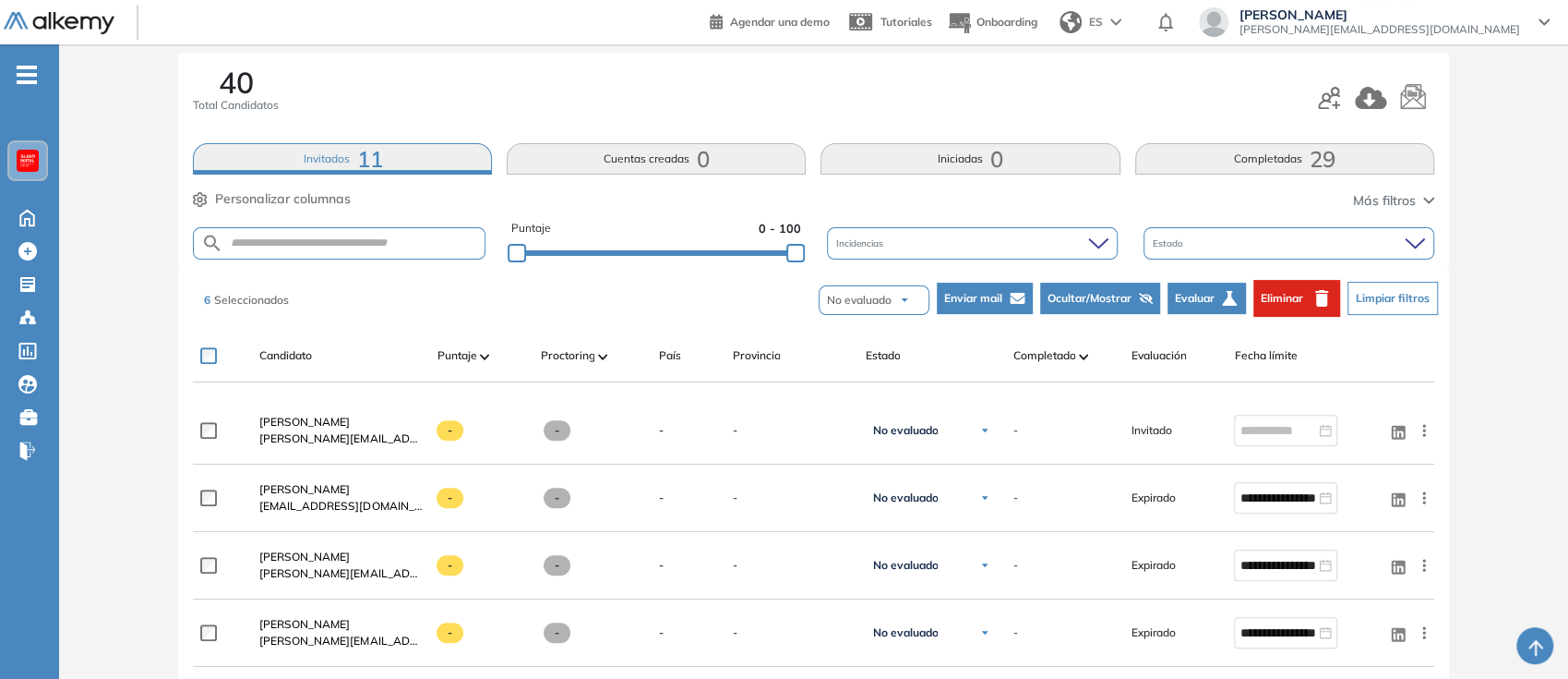
click at [1279, 292] on span "Eliminar" at bounding box center [1282, 299] width 43 height 17
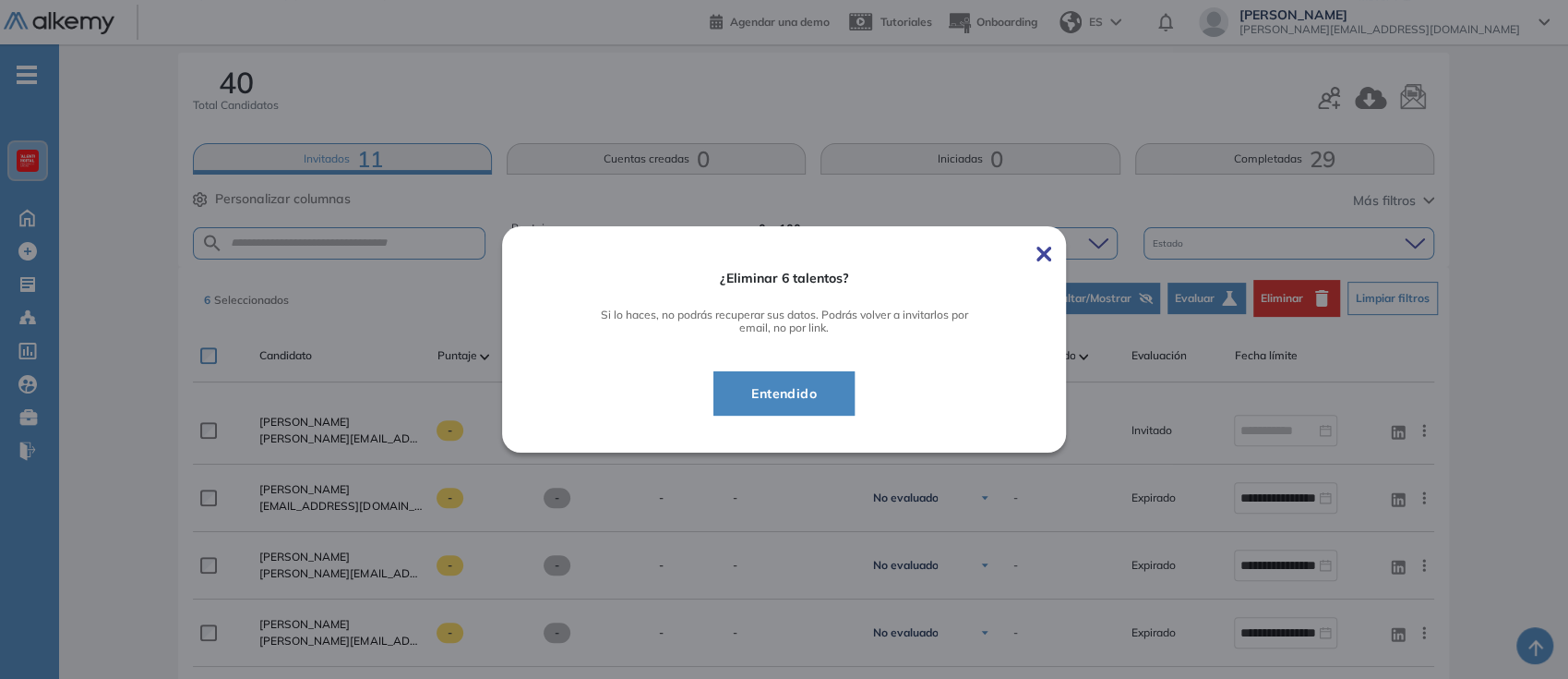
click at [798, 382] on span "Entendido" at bounding box center [784, 392] width 95 height 22
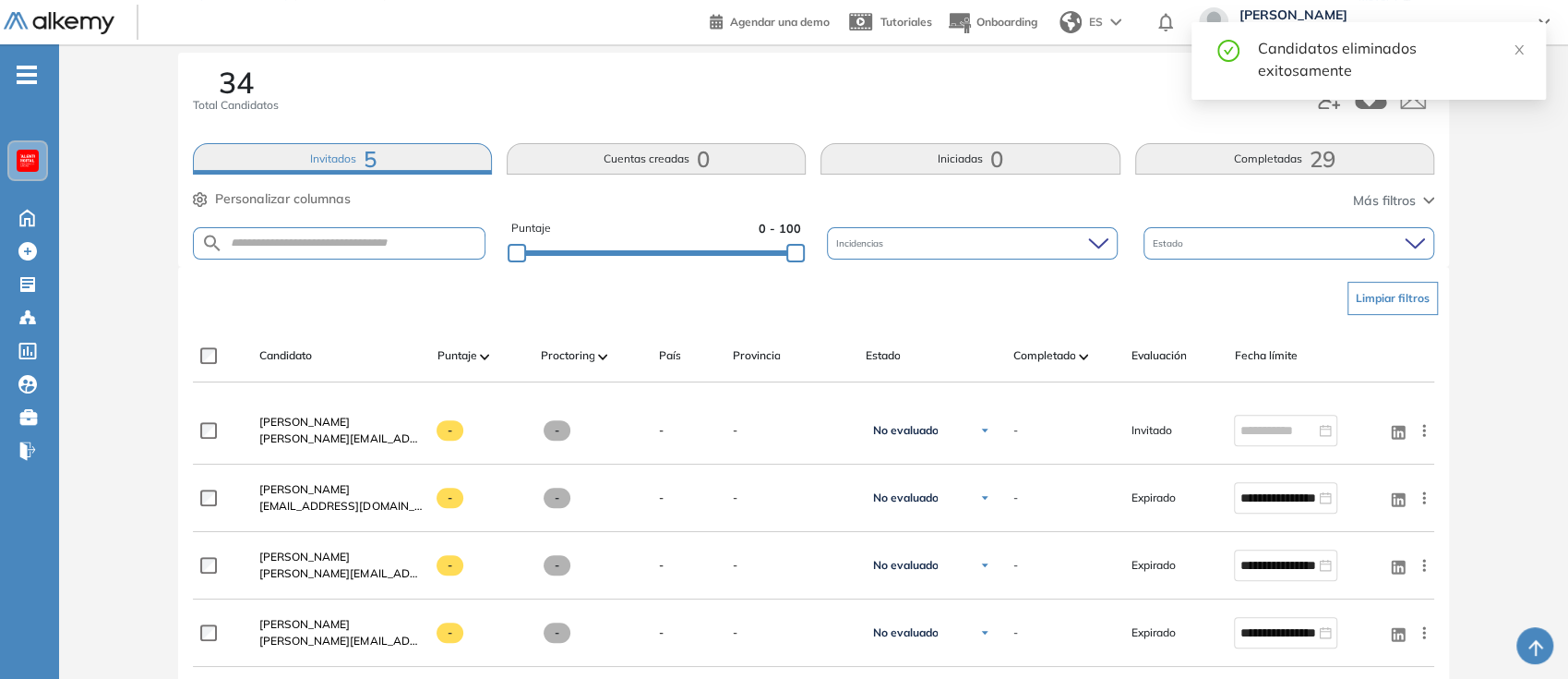
scroll to position [0, 0]
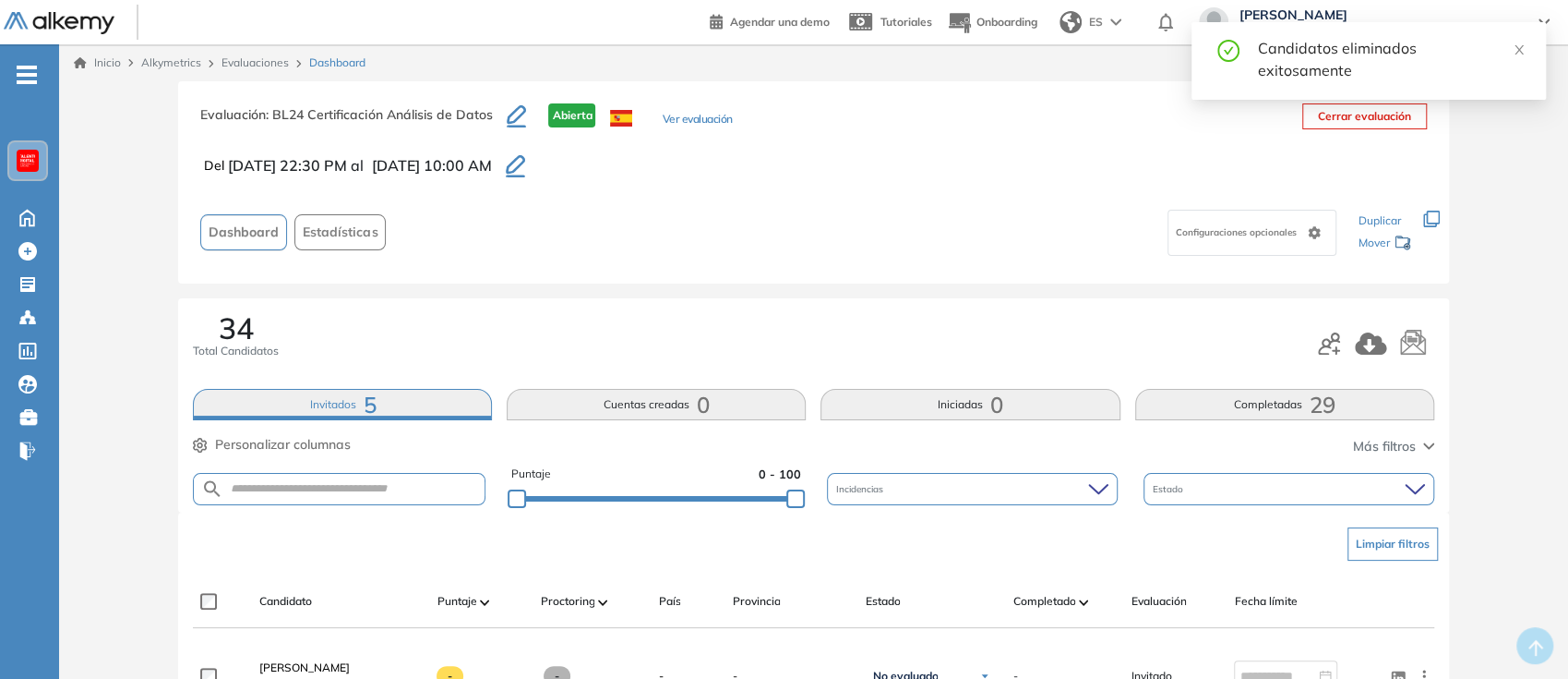
click at [1336, 341] on icon "button" at bounding box center [1328, 342] width 22 height 22
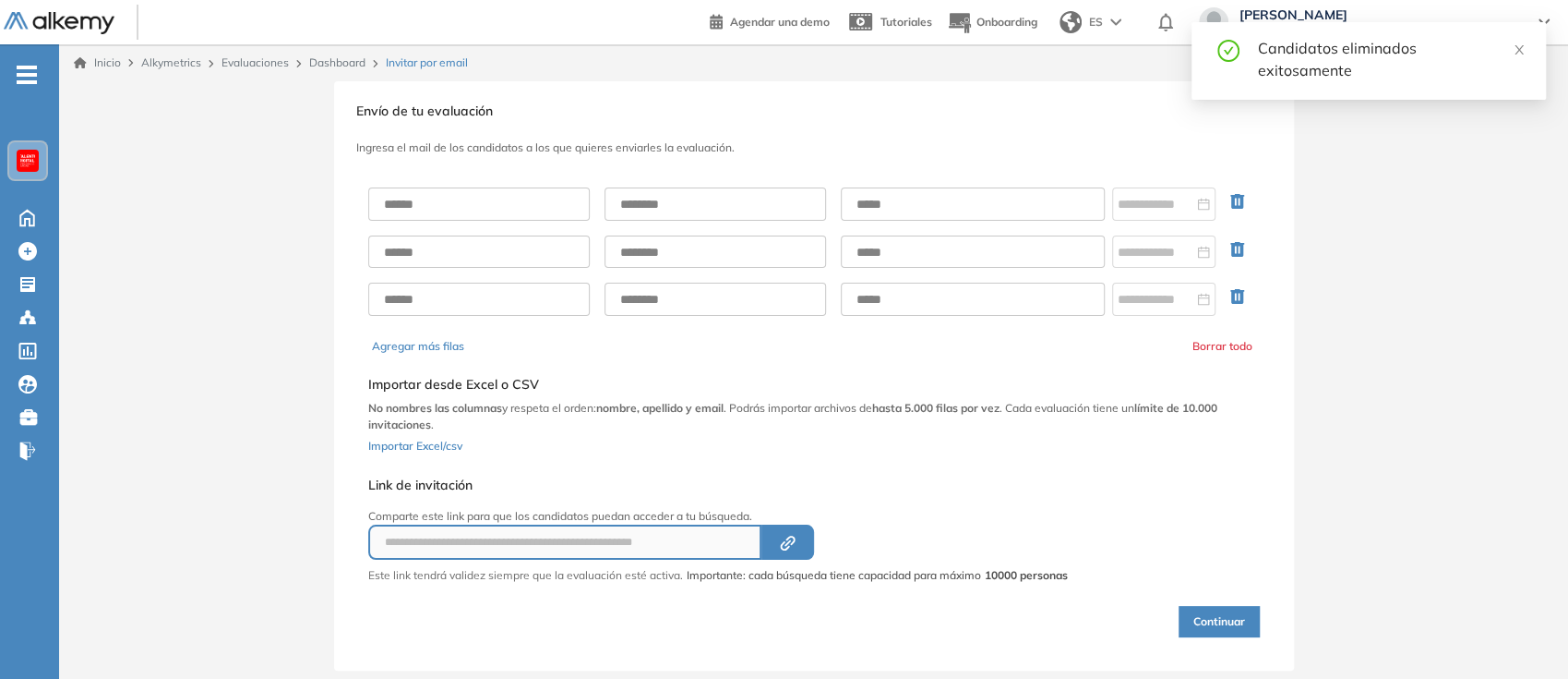
click at [508, 183] on div at bounding box center [814, 252] width 891 height 158
click at [524, 202] on input "text" at bounding box center [479, 203] width 221 height 33
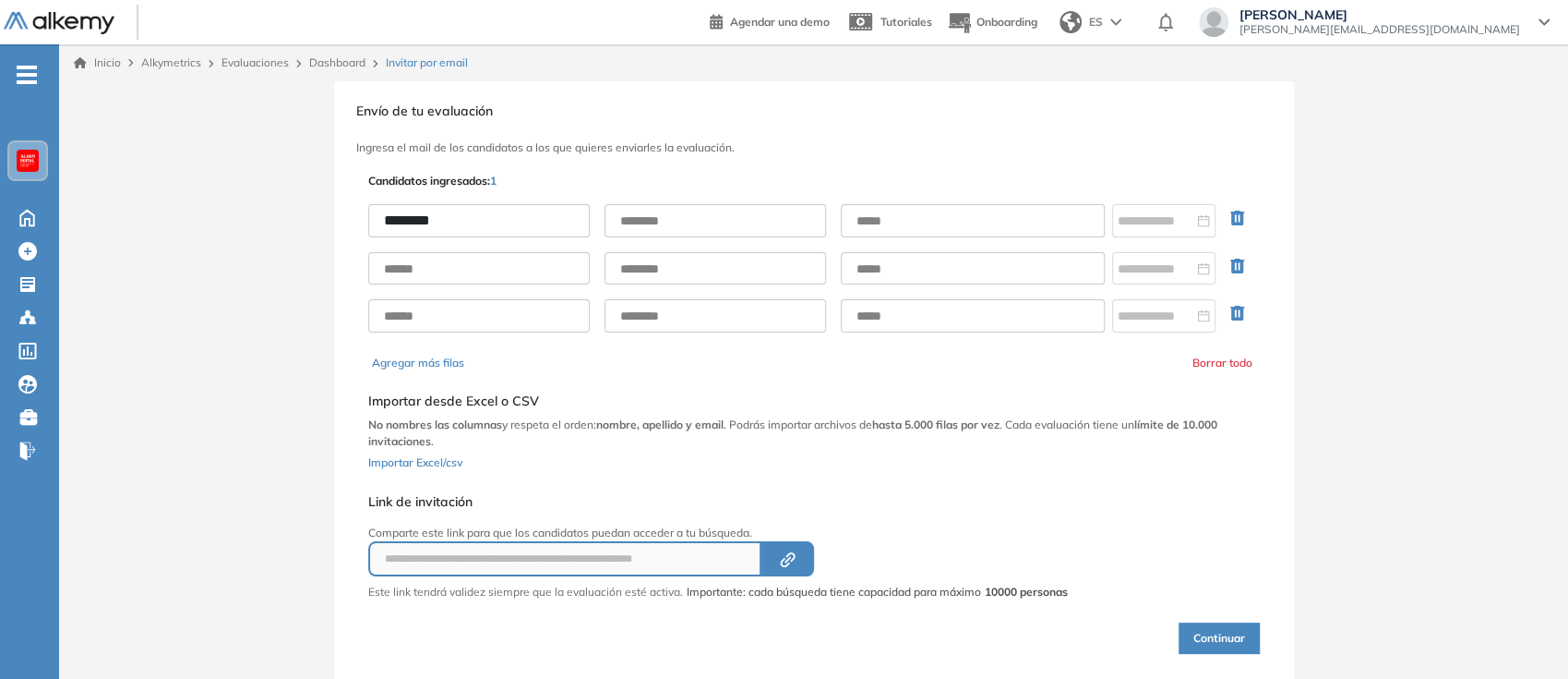
type input "********"
type input "***"
paste input "**********"
type input "**********"
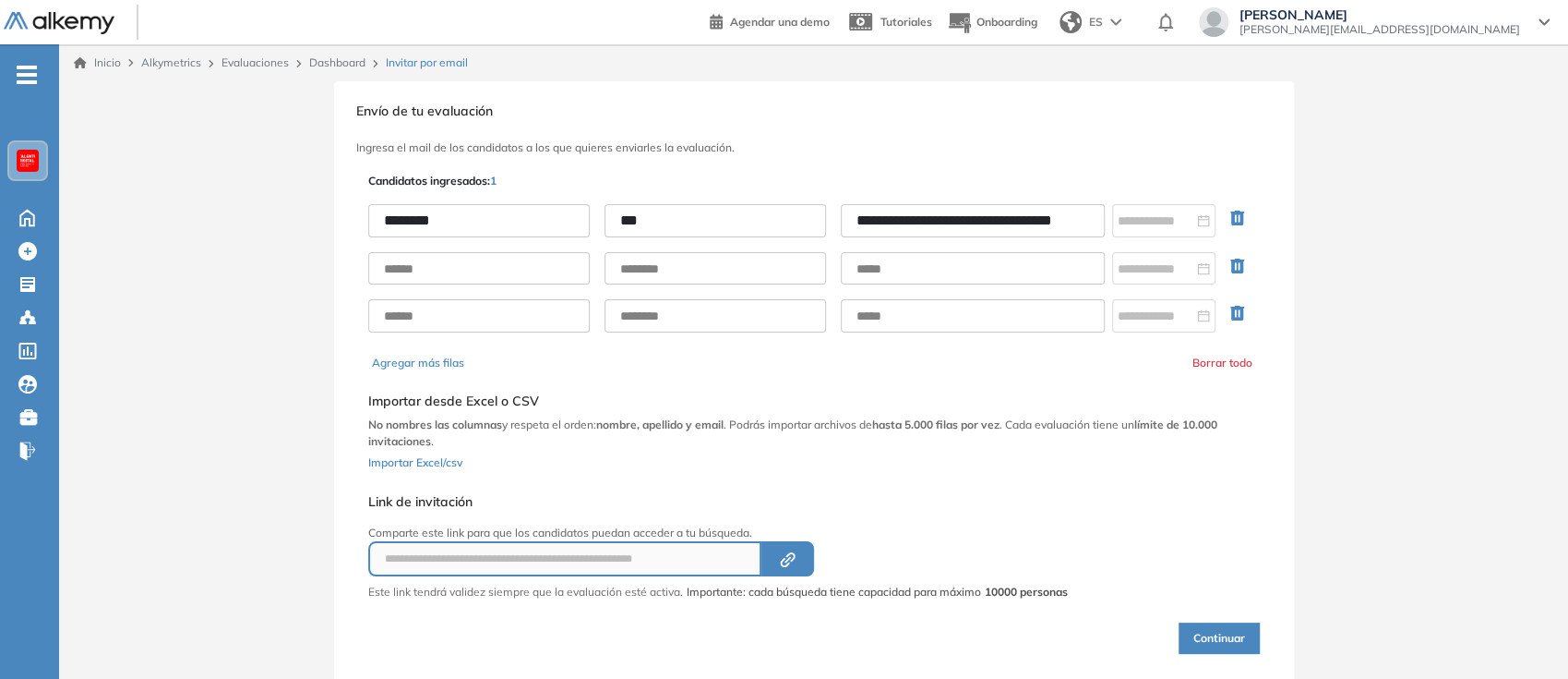
click at [1192, 632] on button "Continuar" at bounding box center [1219, 637] width 81 height 31
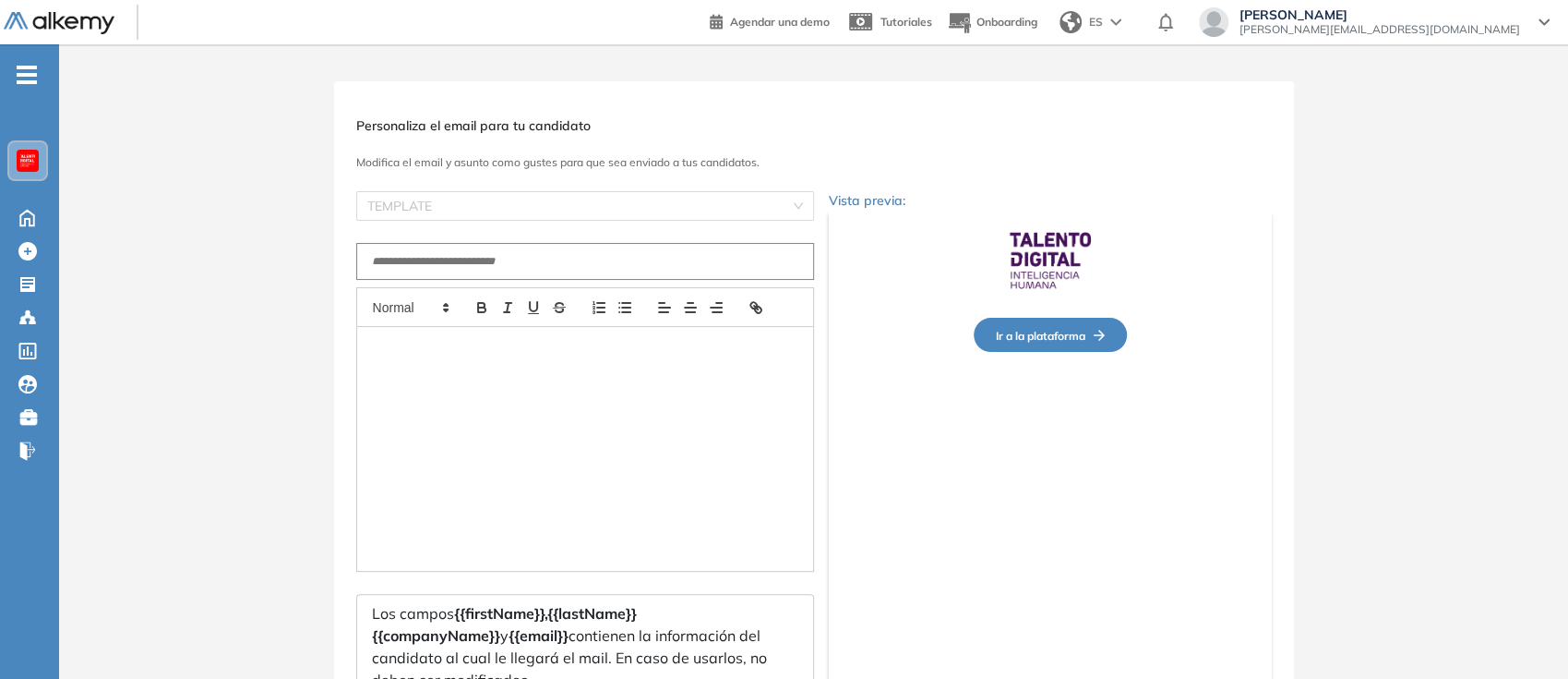
type input "**********"
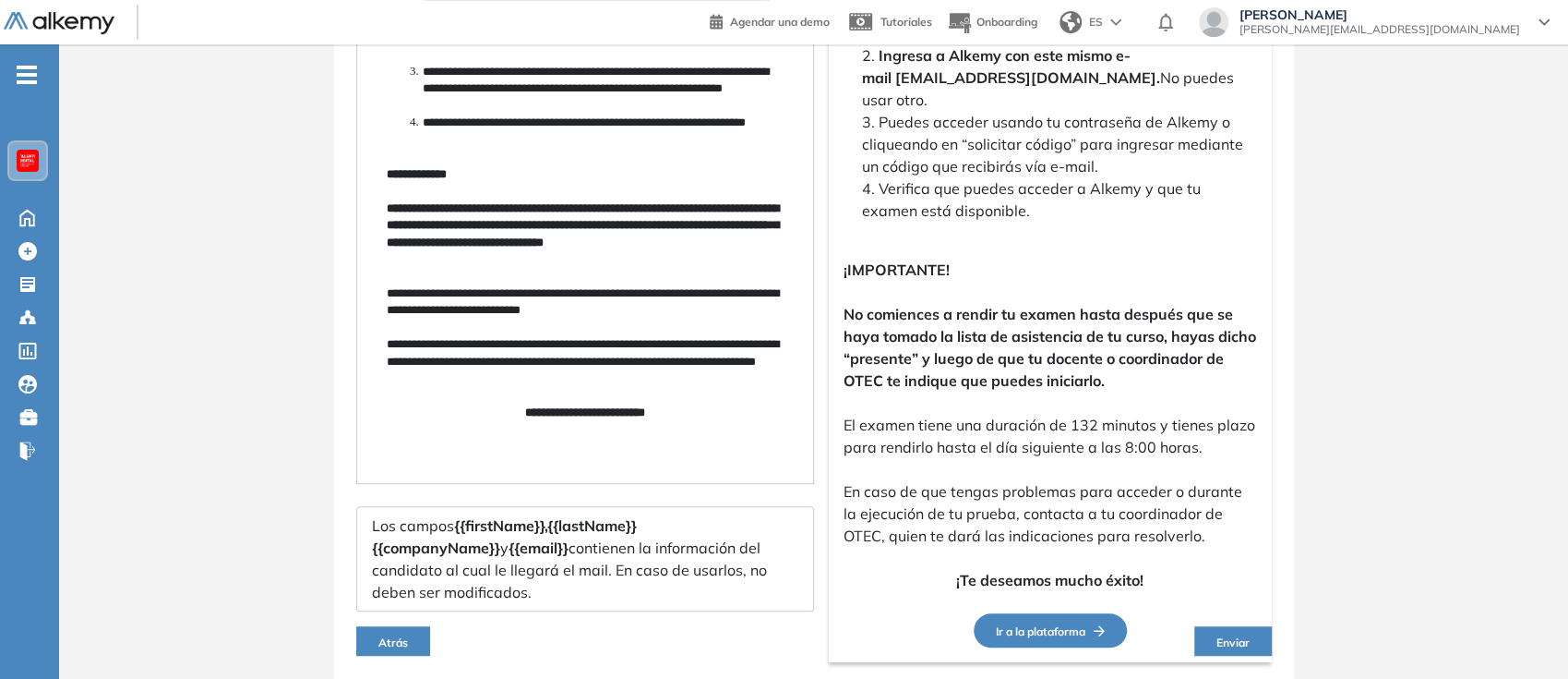
scroll to position [537, 0]
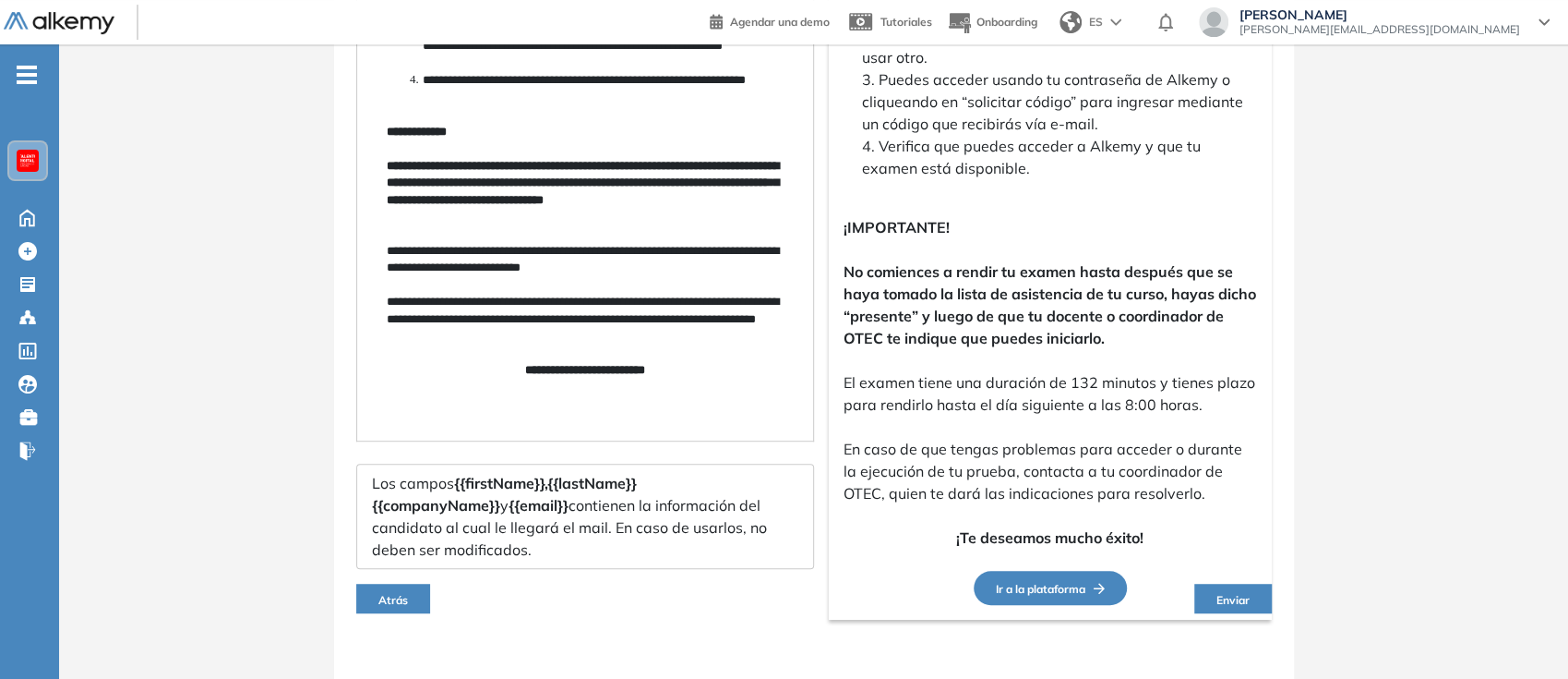
click at [1203, 583] on button "Enviar" at bounding box center [1232, 598] width 78 height 29
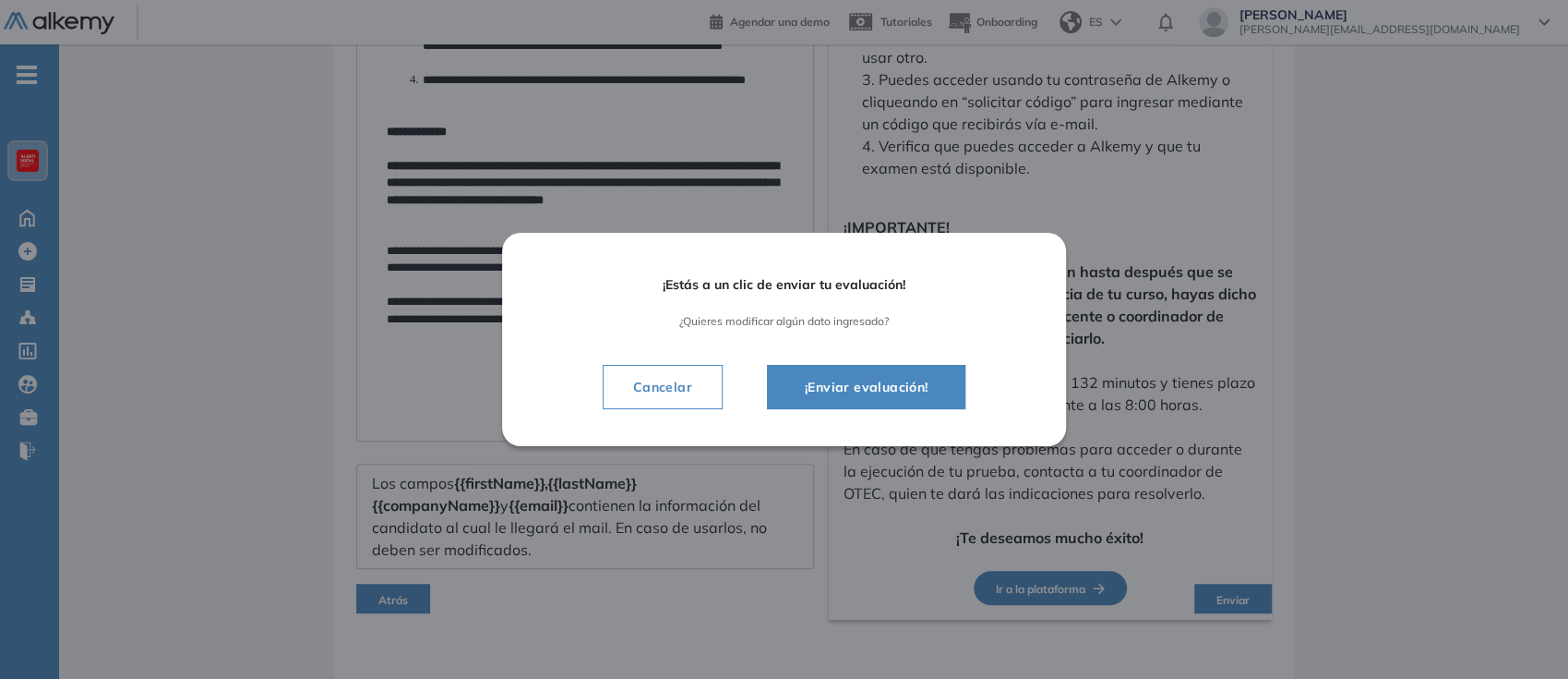
click at [905, 366] on button "¡Enviar evaluación!" at bounding box center [866, 387] width 199 height 44
click at [900, 372] on p "El examen tiene una duración de 132 minutos y tienes plazo para rendirlo hasta …" at bounding box center [1049, 393] width 413 height 44
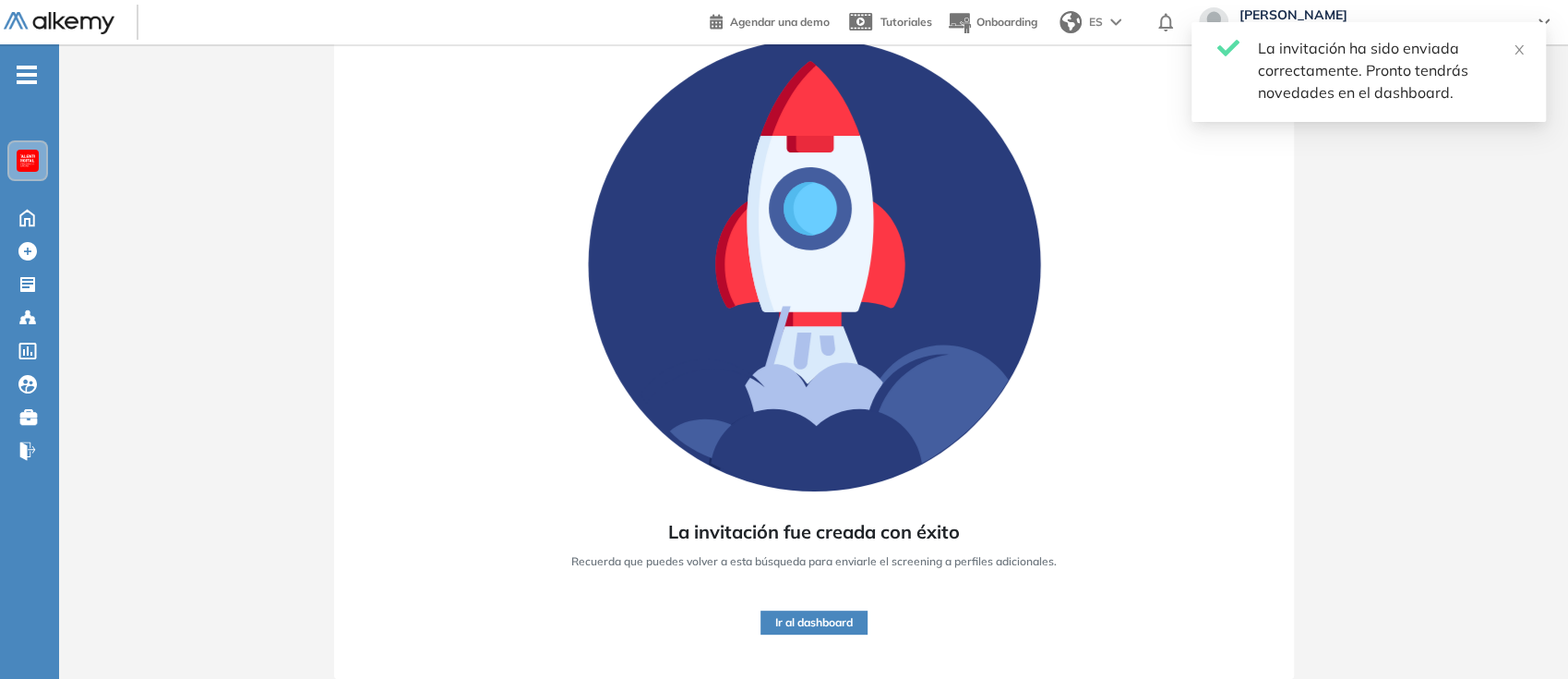
scroll to position [135, 0]
